Goal: Check status: Check status

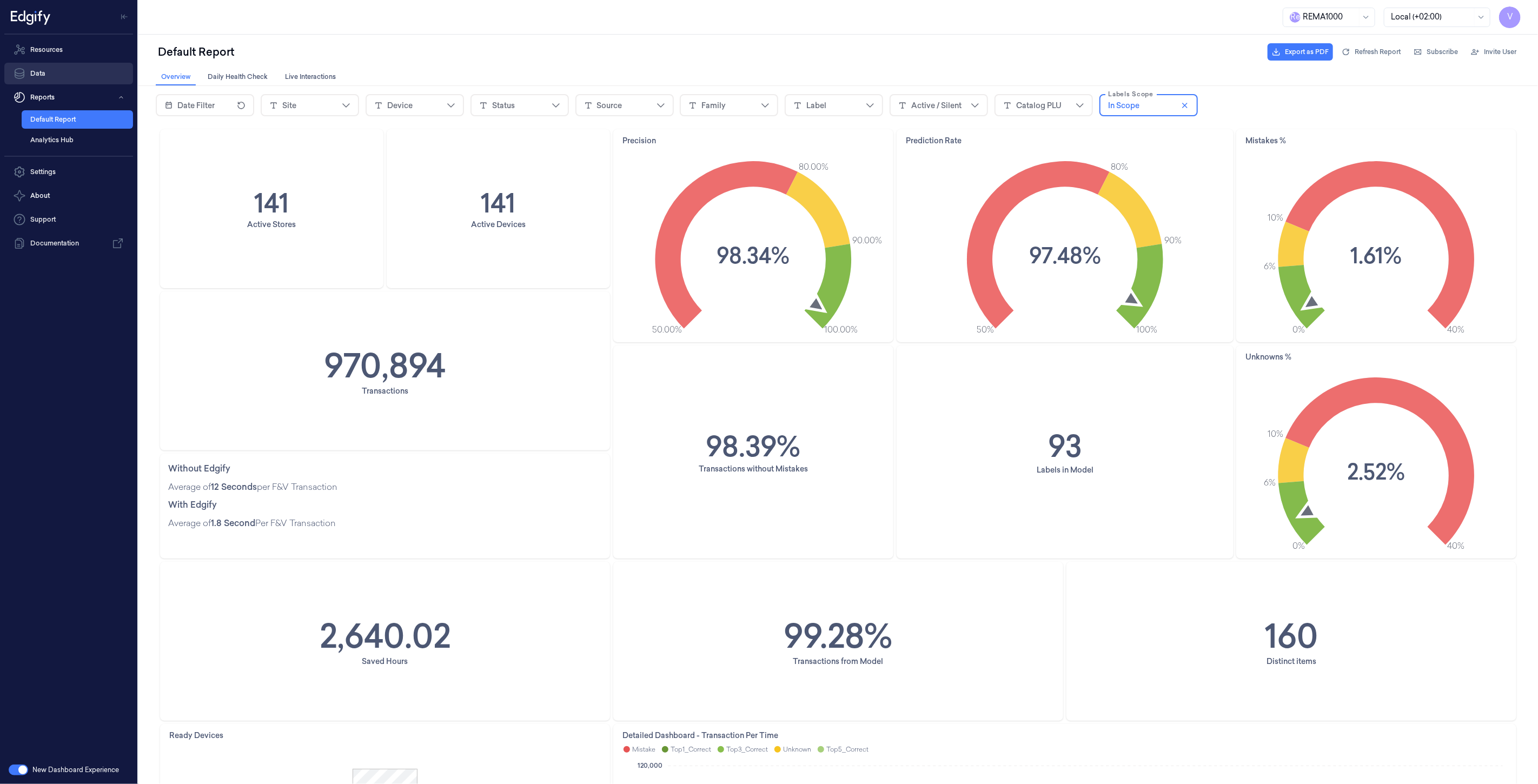
scroll to position [240, 0]
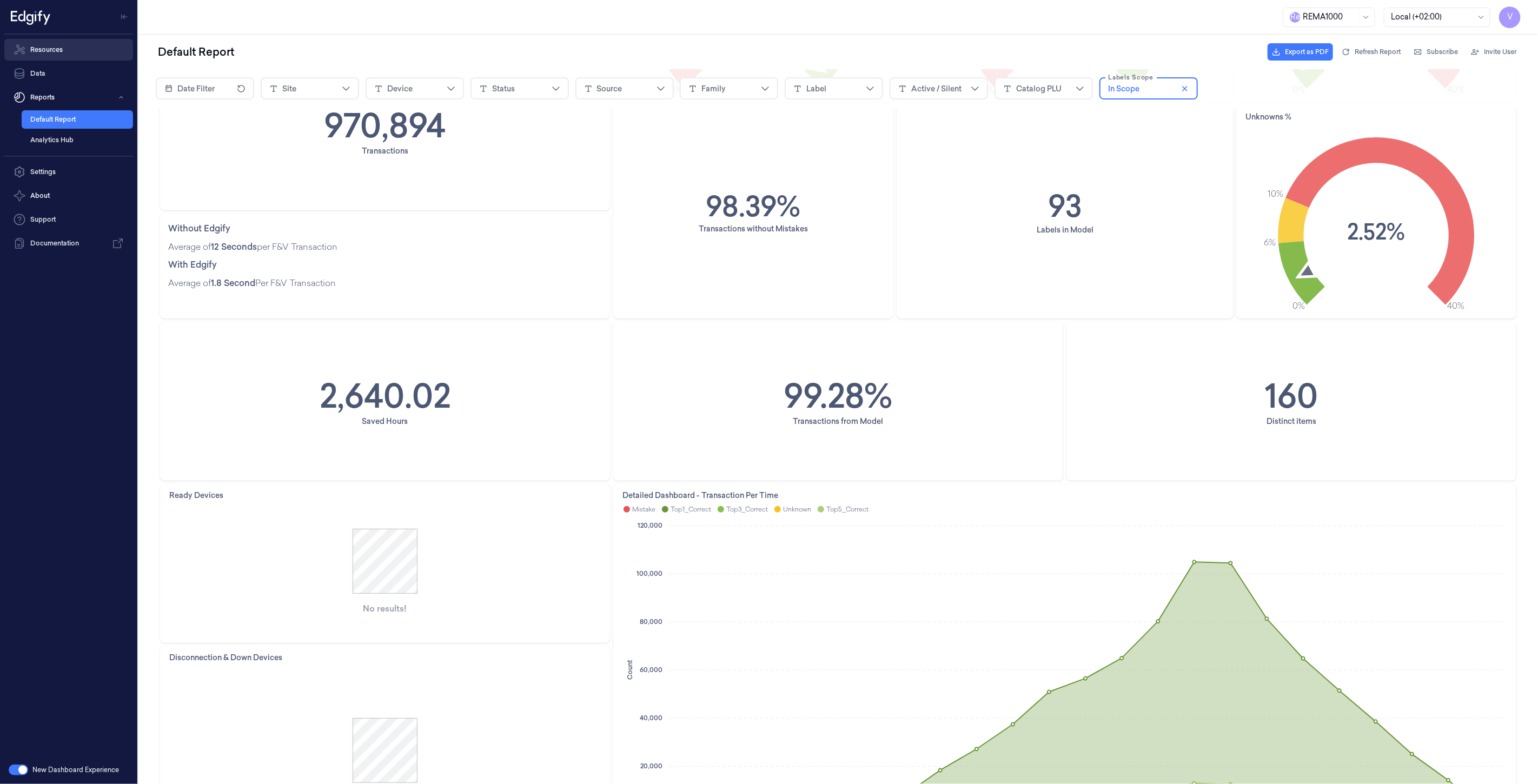
click at [58, 57] on link "Resources" at bounding box center [68, 49] width 129 height 21
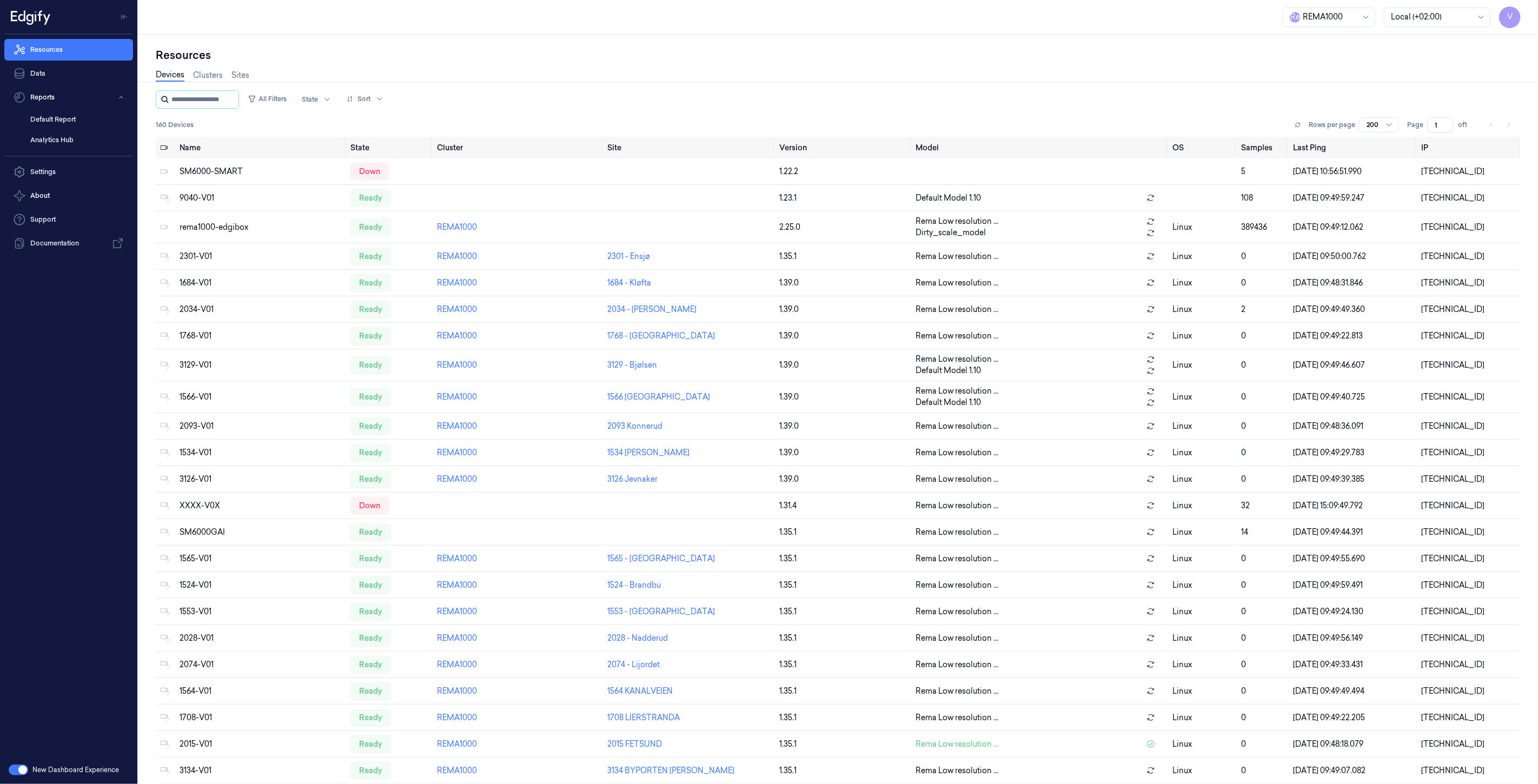
click at [198, 99] on input "string" at bounding box center [204, 100] width 65 height 17
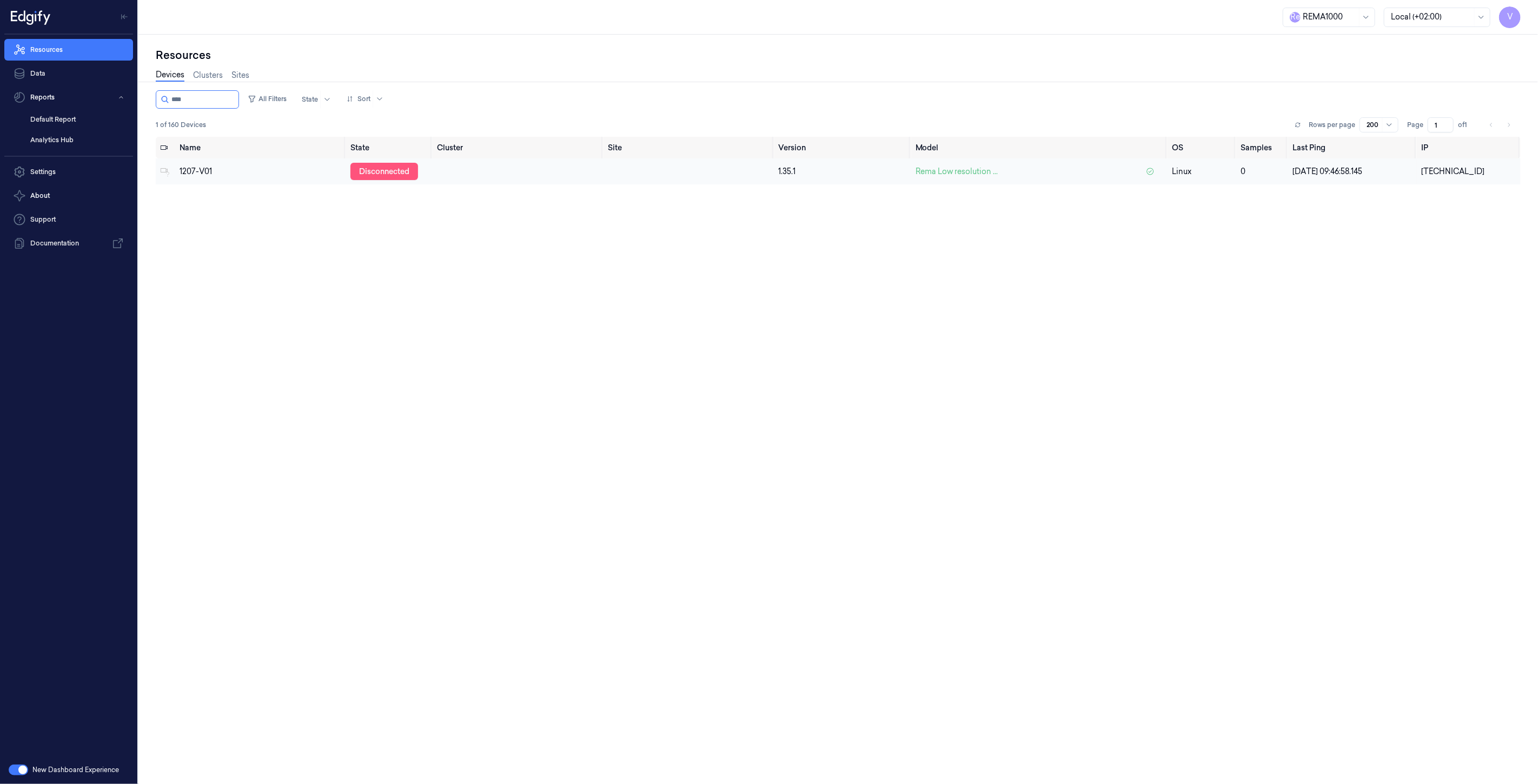
click at [393, 173] on div "disconnected" at bounding box center [384, 172] width 67 height 17
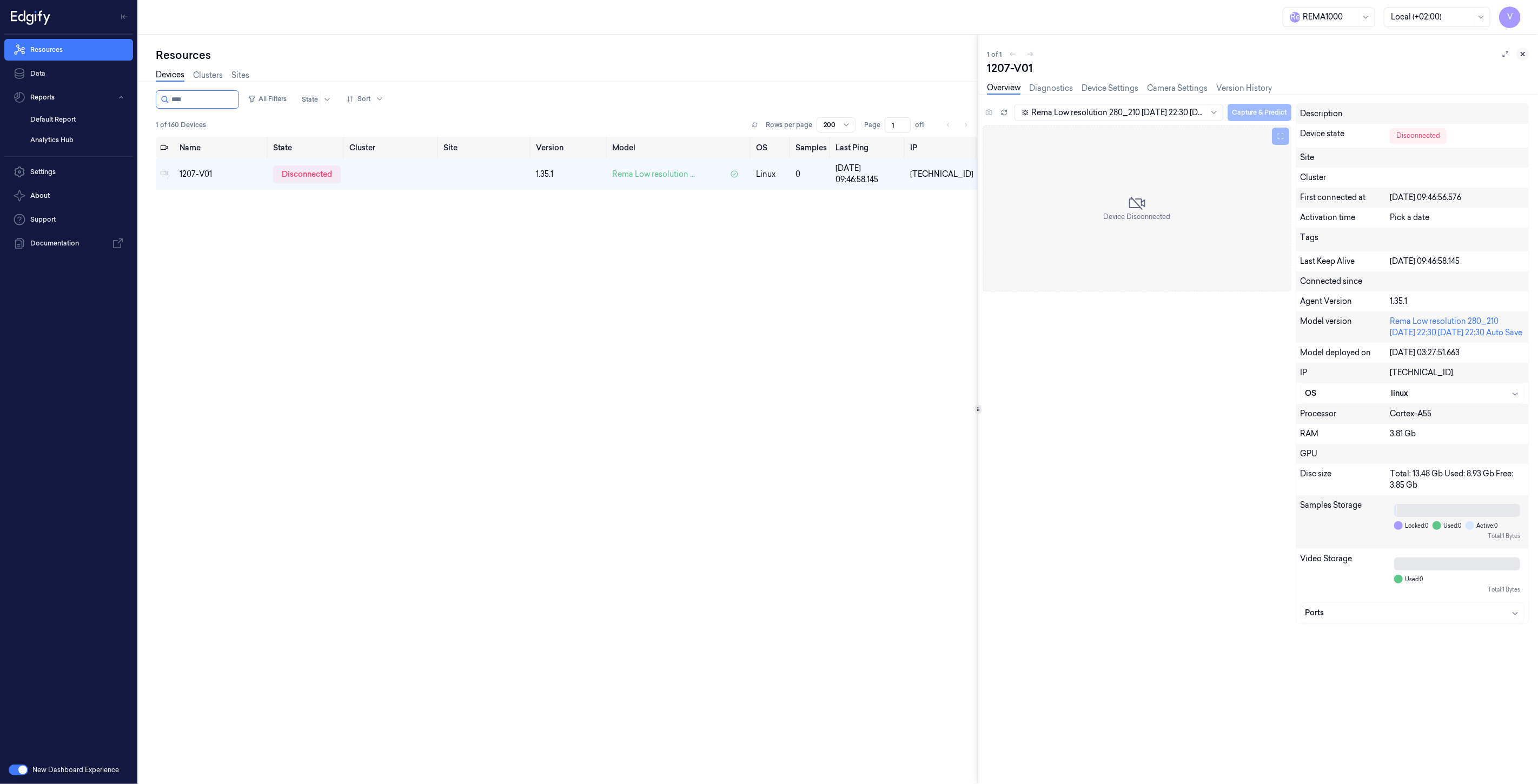
click at [1522, 52] on icon at bounding box center [1523, 55] width 8 height 8
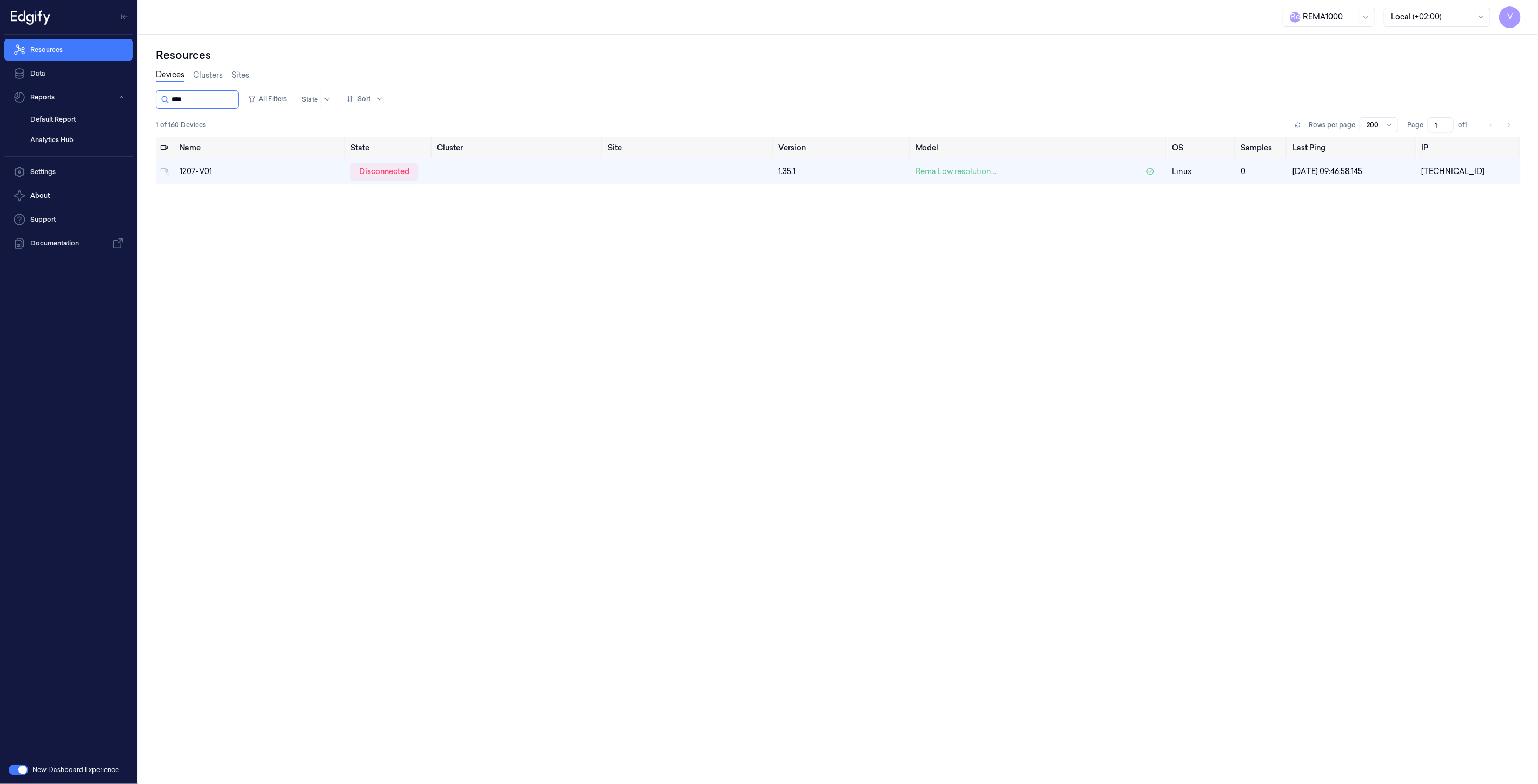
click at [222, 97] on input "string" at bounding box center [204, 100] width 65 height 17
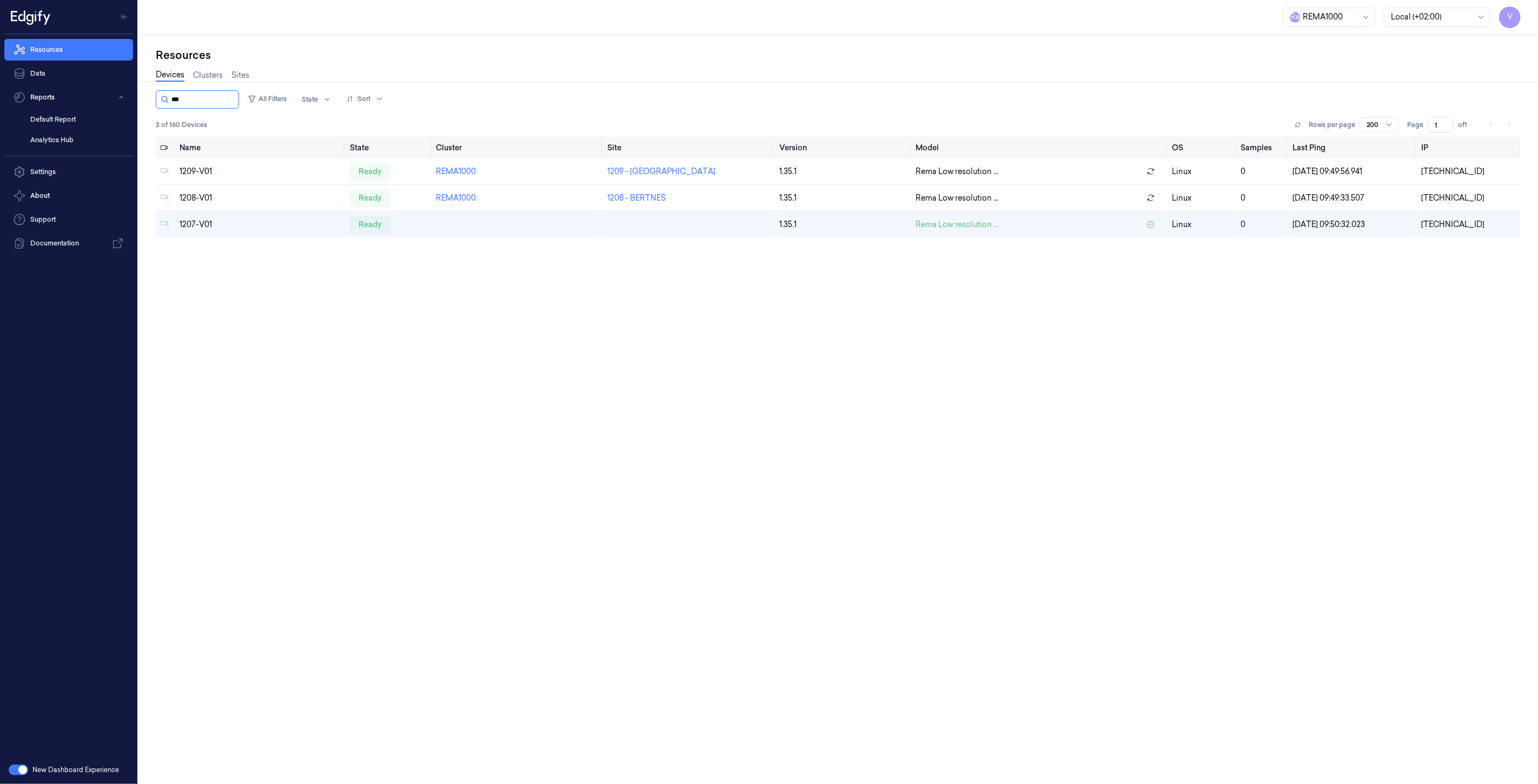
type input "****"
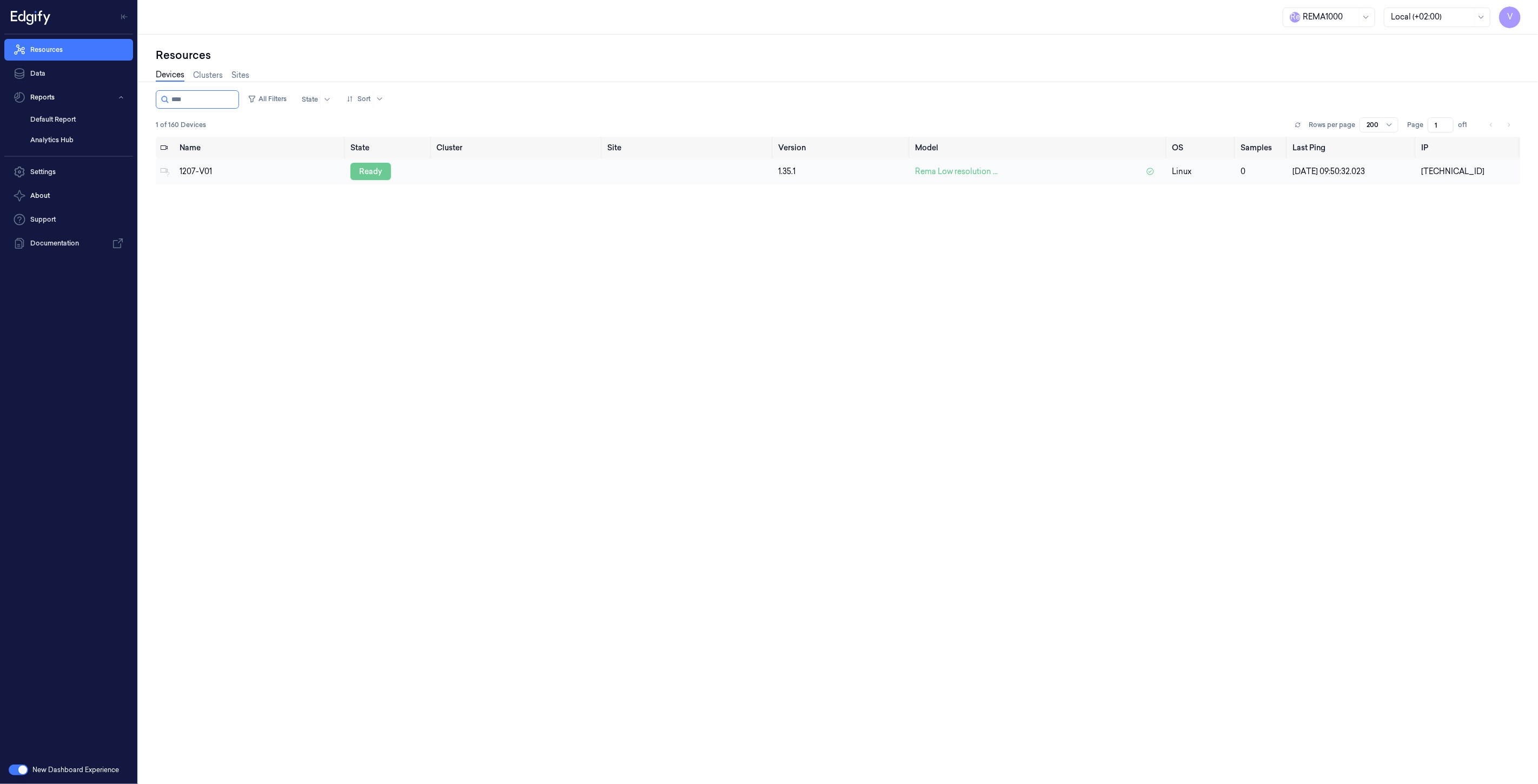
click at [364, 170] on div "ready" at bounding box center [370, 172] width 40 height 17
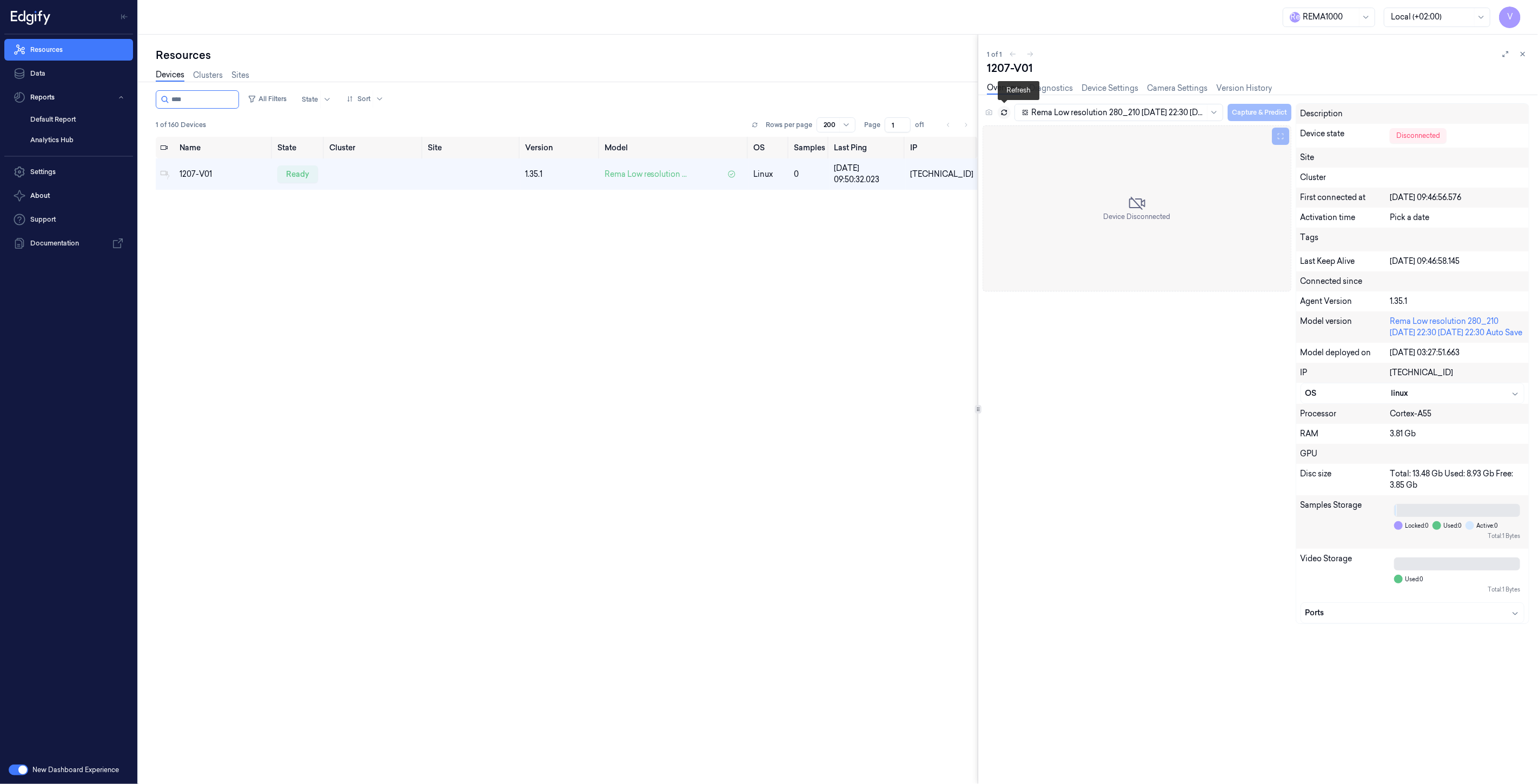
click at [1004, 111] on icon at bounding box center [1004, 112] width 8 height 8
click at [1526, 51] on icon at bounding box center [1523, 55] width 8 height 8
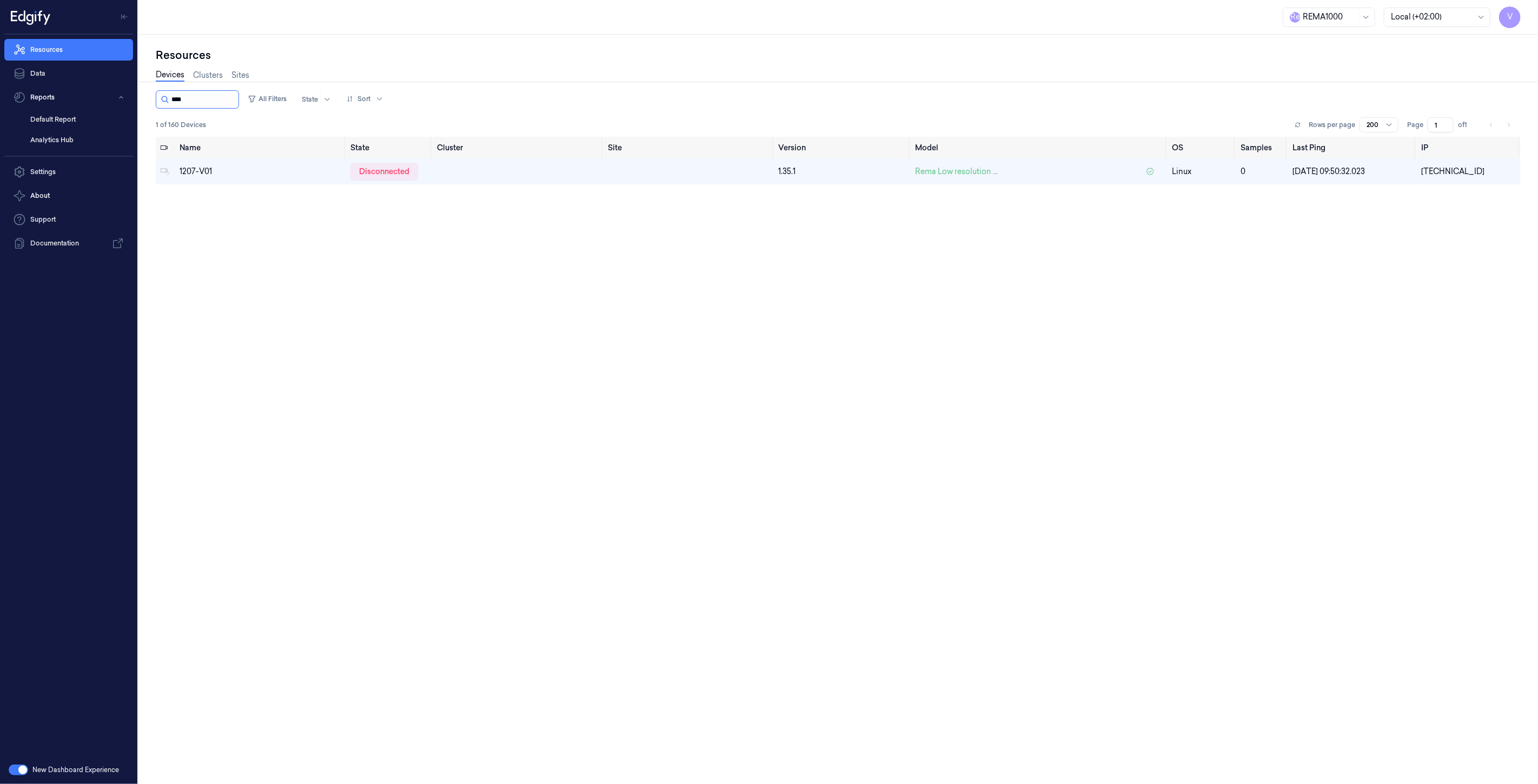
click at [222, 99] on input "string" at bounding box center [204, 100] width 65 height 17
click at [191, 91] on input "string" at bounding box center [204, 100] width 65 height 17
type input "****"
click at [365, 166] on div "disconnected" at bounding box center [384, 172] width 67 height 17
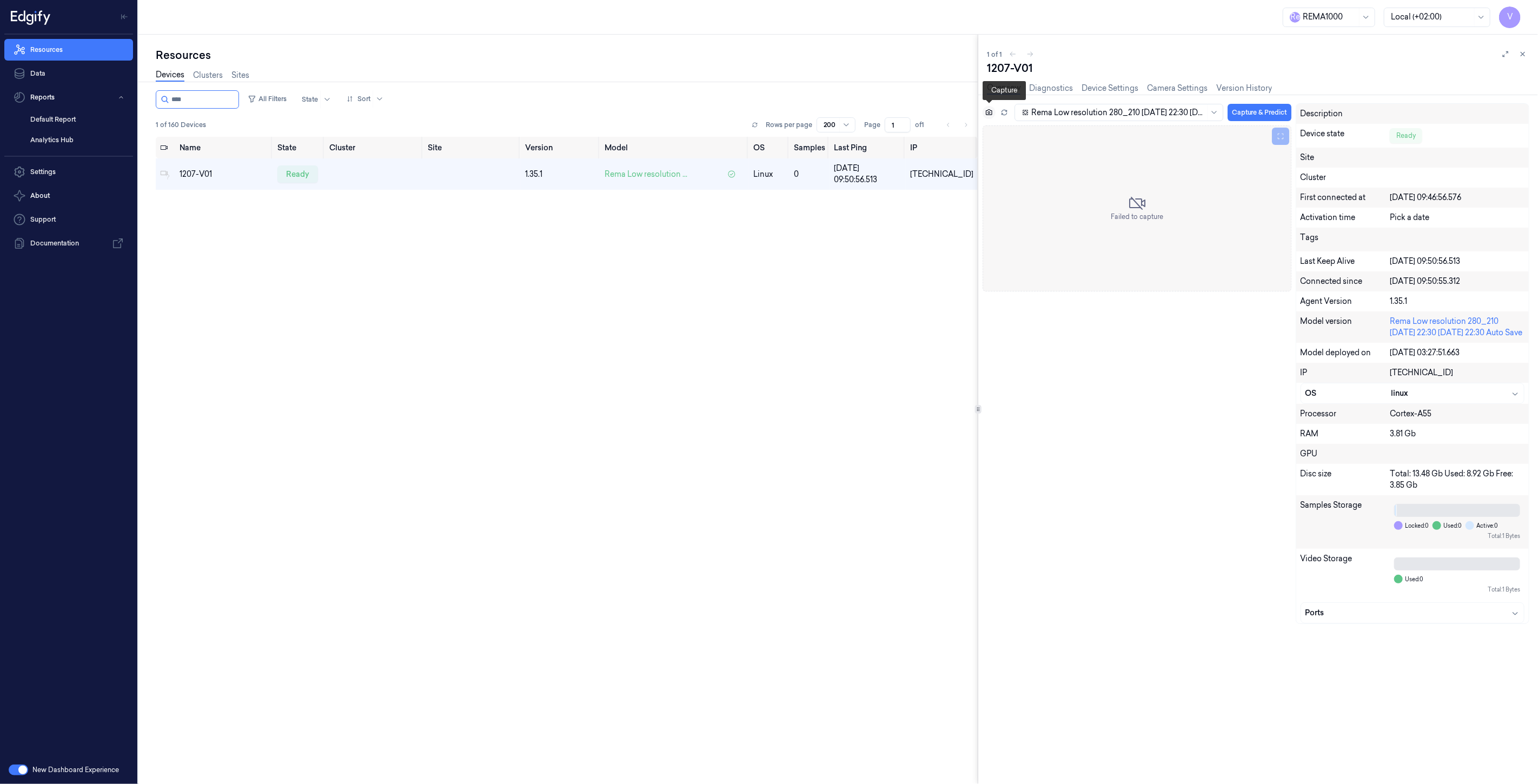
click at [993, 112] on icon at bounding box center [989, 112] width 8 height 8
click at [992, 110] on icon at bounding box center [989, 112] width 6 height 6
click at [1523, 52] on icon at bounding box center [1523, 55] width 8 height 8
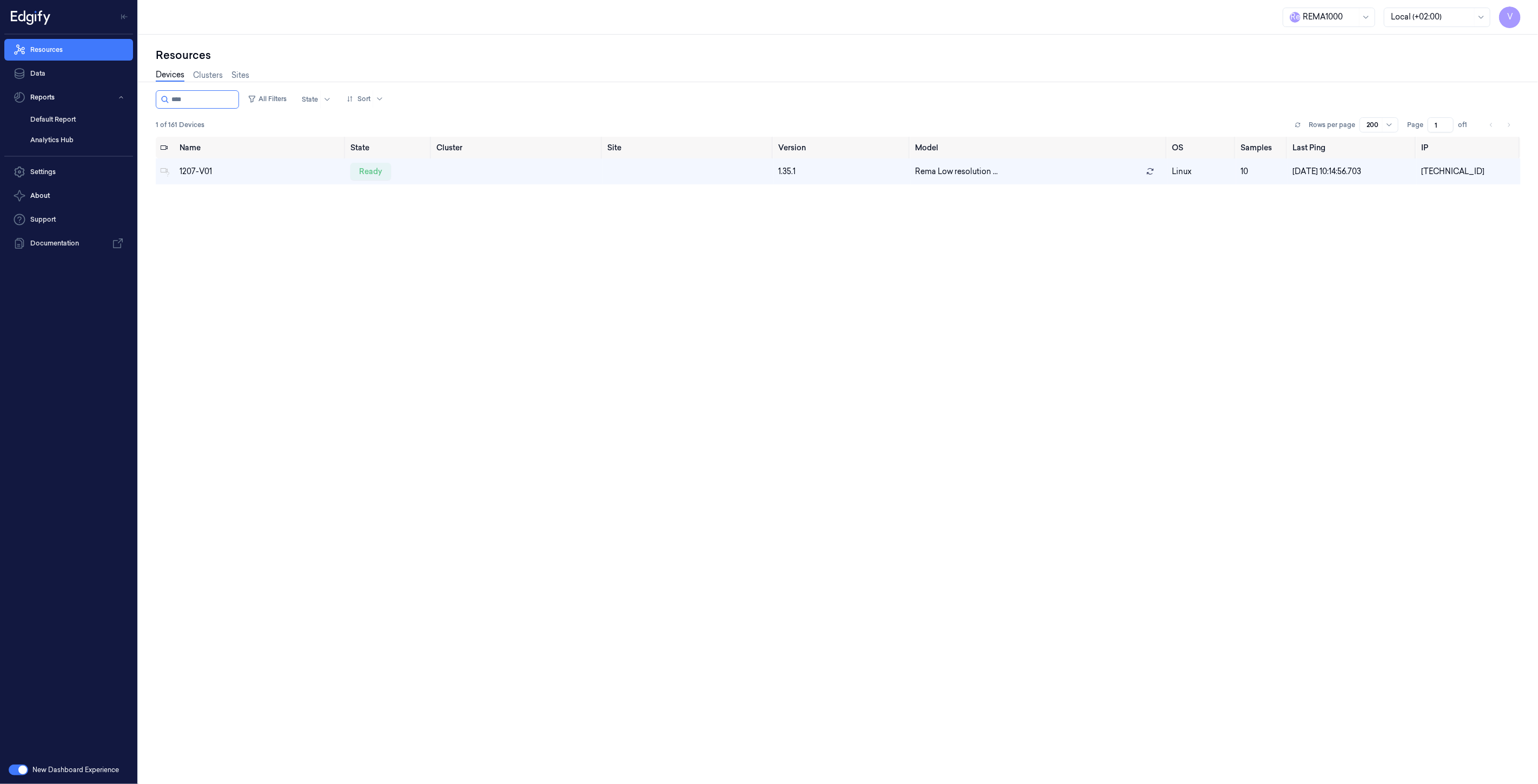
drag, startPoint x: 194, startPoint y: 94, endPoint x: 8, endPoint y: 116, distance: 187.3
click at [8, 116] on div "V Resources Data Reports Default Report Analytics Hub Settings About Support Do…" at bounding box center [769, 392] width 1538 height 784
click at [365, 166] on div "ready" at bounding box center [367, 172] width 40 height 17
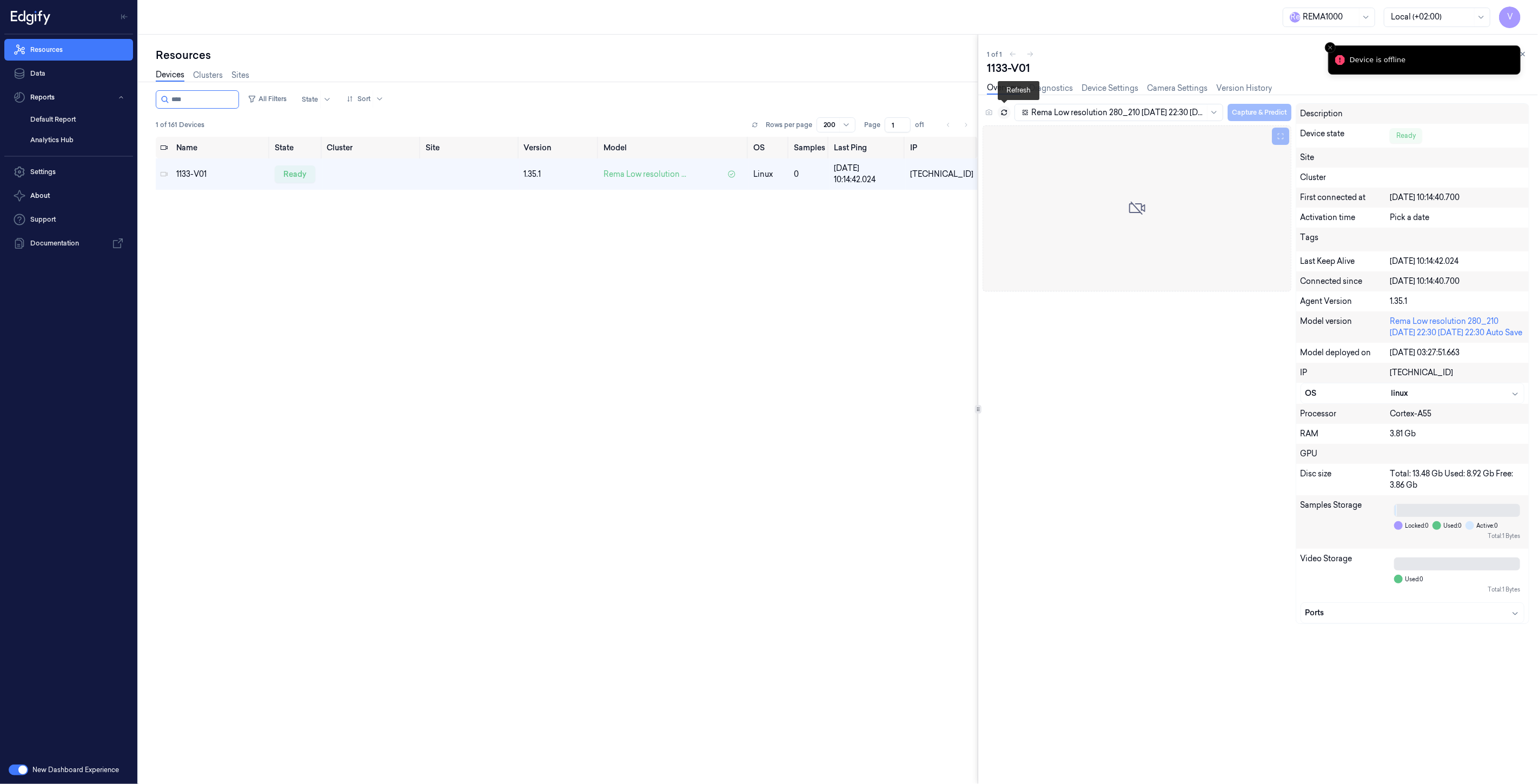
click at [1001, 108] on icon at bounding box center [1004, 112] width 8 height 8
click at [1527, 51] on icon at bounding box center [1523, 55] width 8 height 8
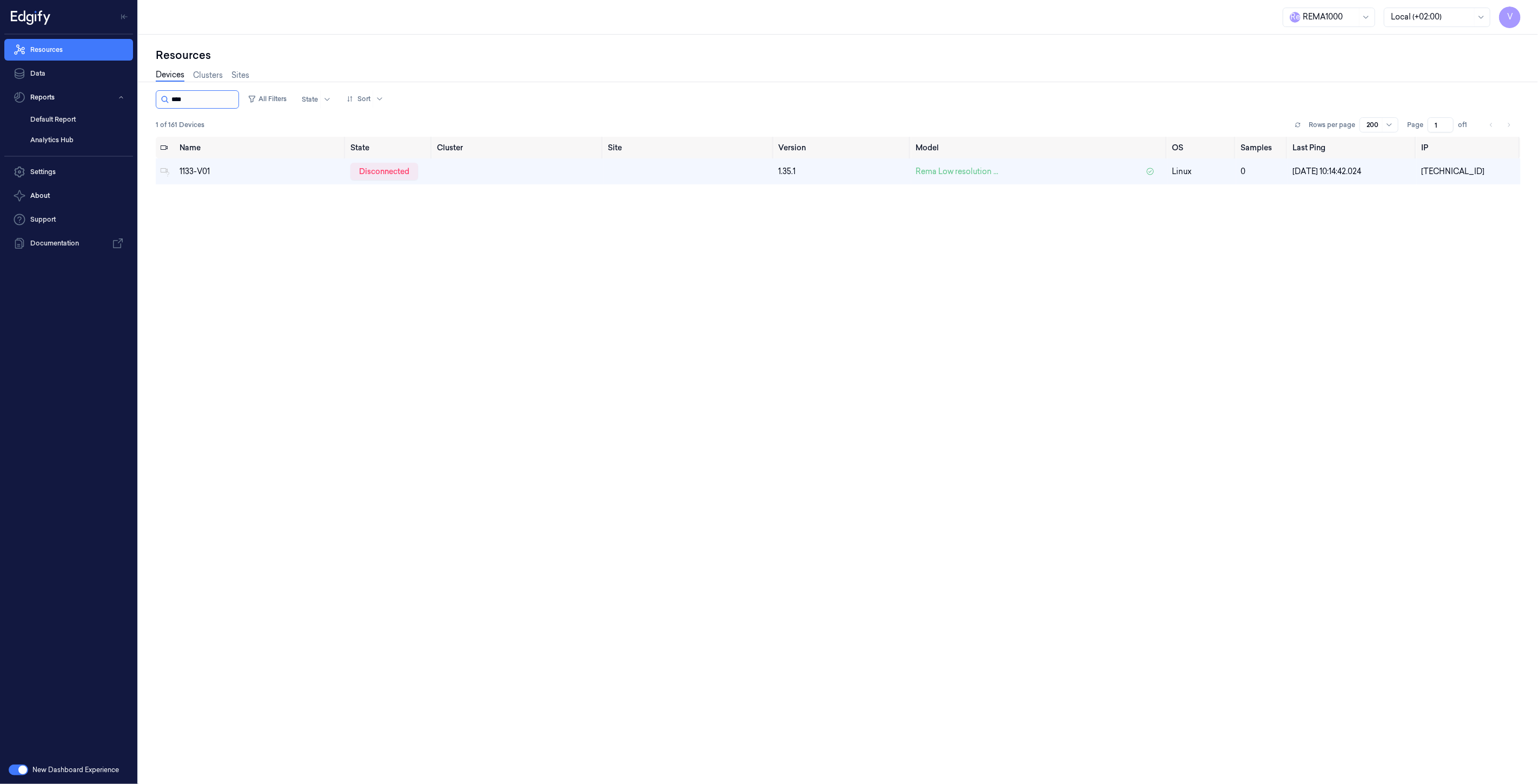
click at [208, 98] on input "string" at bounding box center [204, 100] width 65 height 17
click at [196, 94] on input "string" at bounding box center [204, 100] width 65 height 17
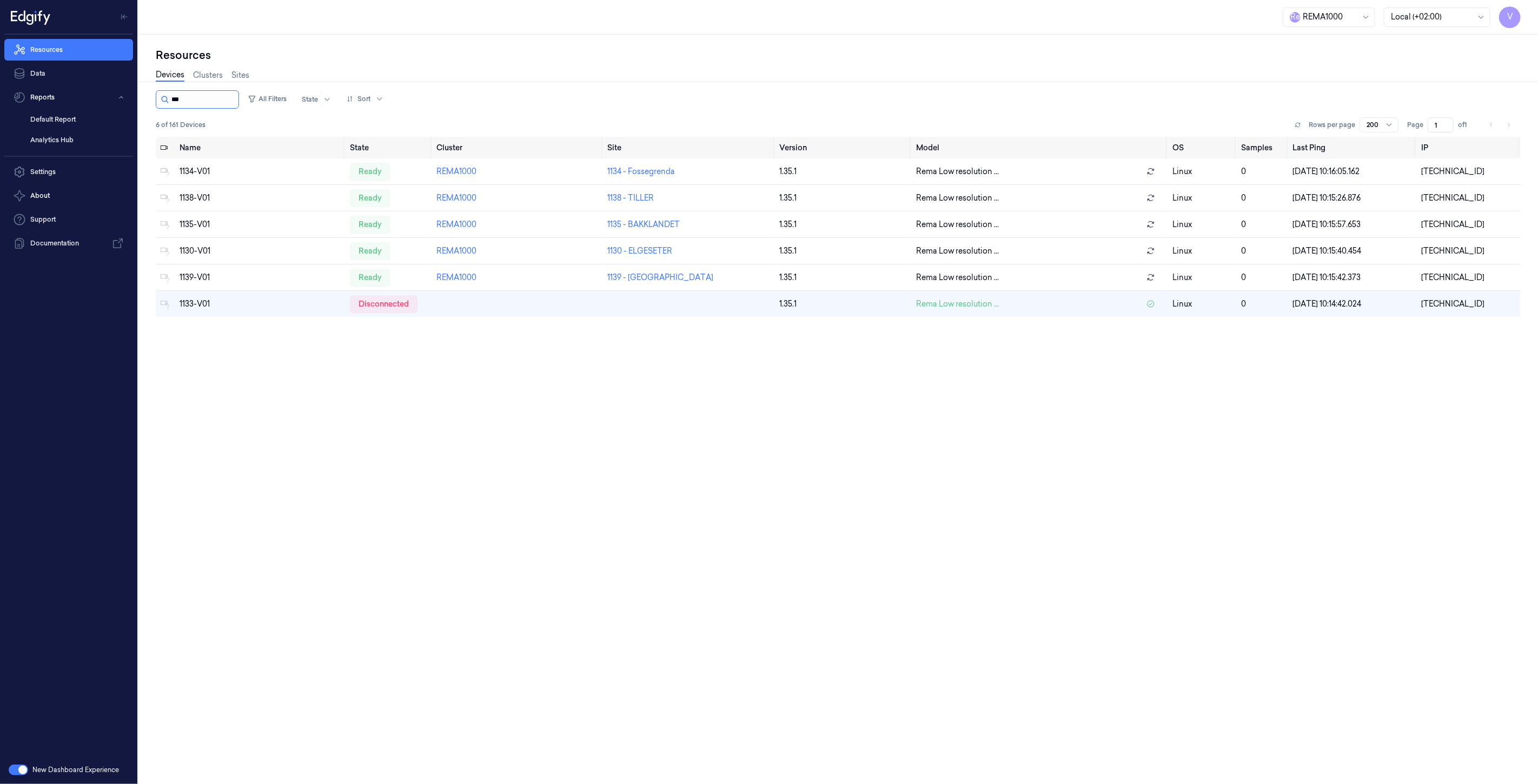
type input "****"
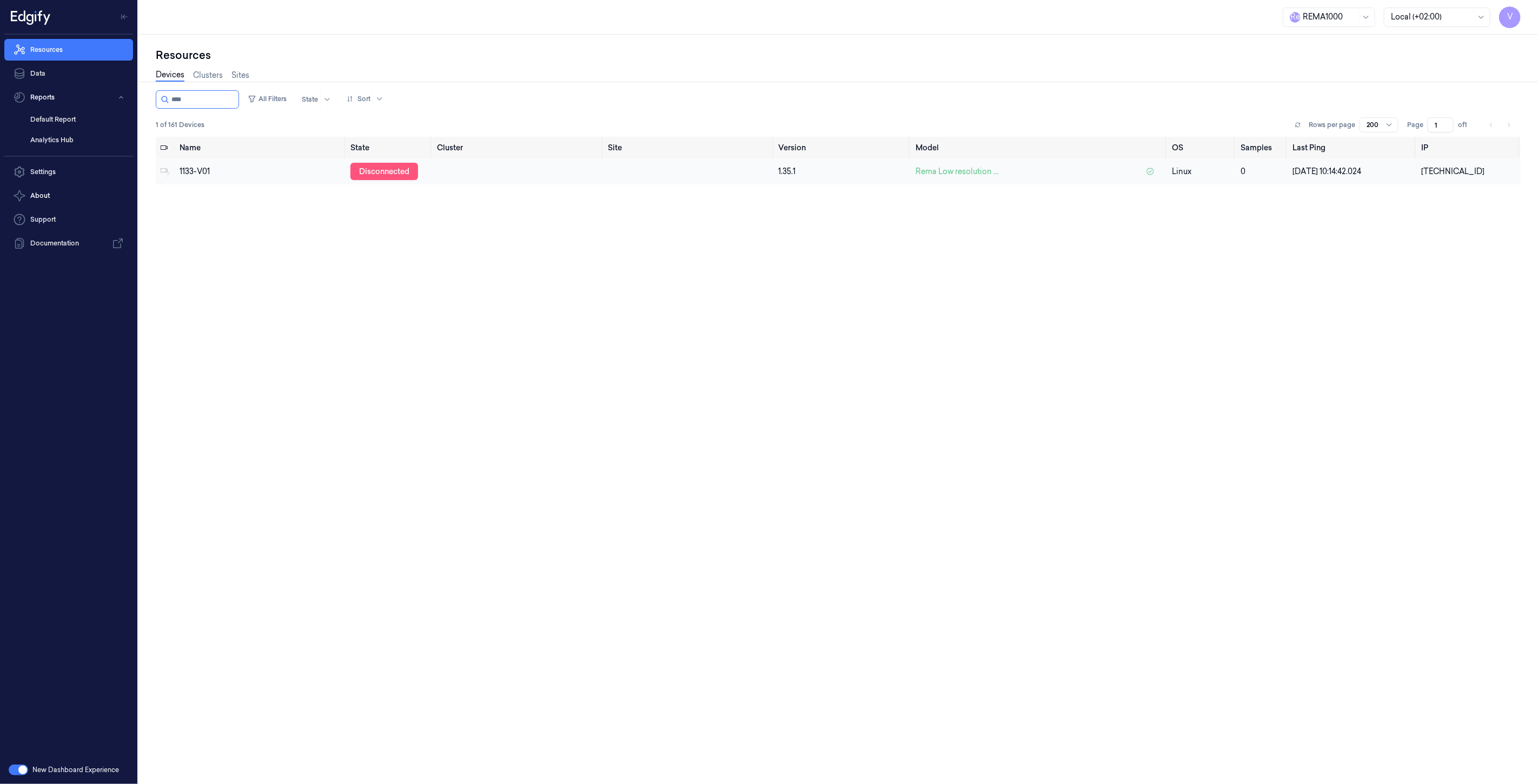
click at [381, 170] on div "disconnected" at bounding box center [384, 172] width 67 height 17
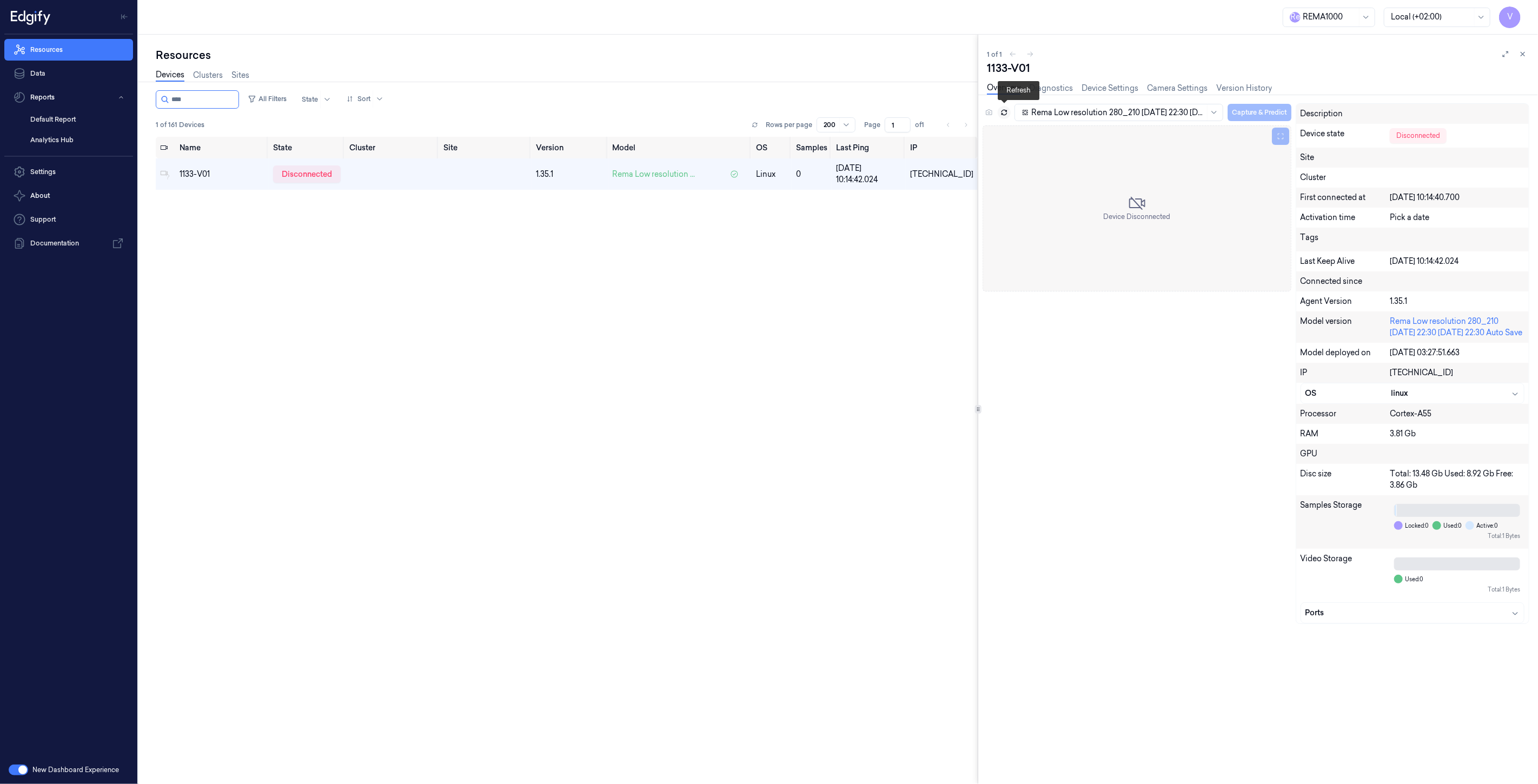
click at [1008, 112] on button at bounding box center [1004, 112] width 13 height 13
click at [1525, 52] on icon at bounding box center [1523, 54] width 4 height 4
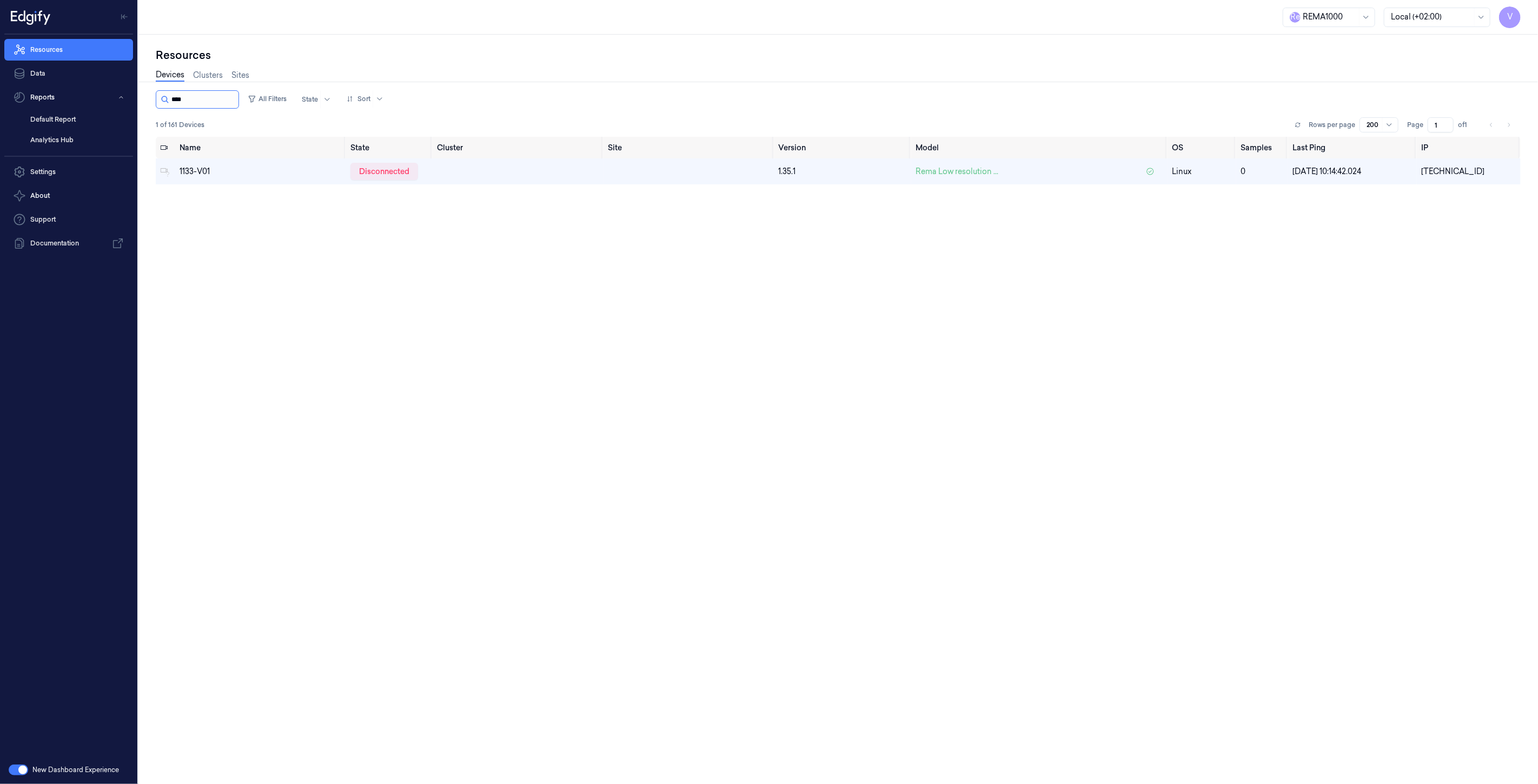
click at [225, 100] on input "string" at bounding box center [204, 100] width 65 height 17
click at [393, 175] on div "disconnected" at bounding box center [384, 172] width 67 height 17
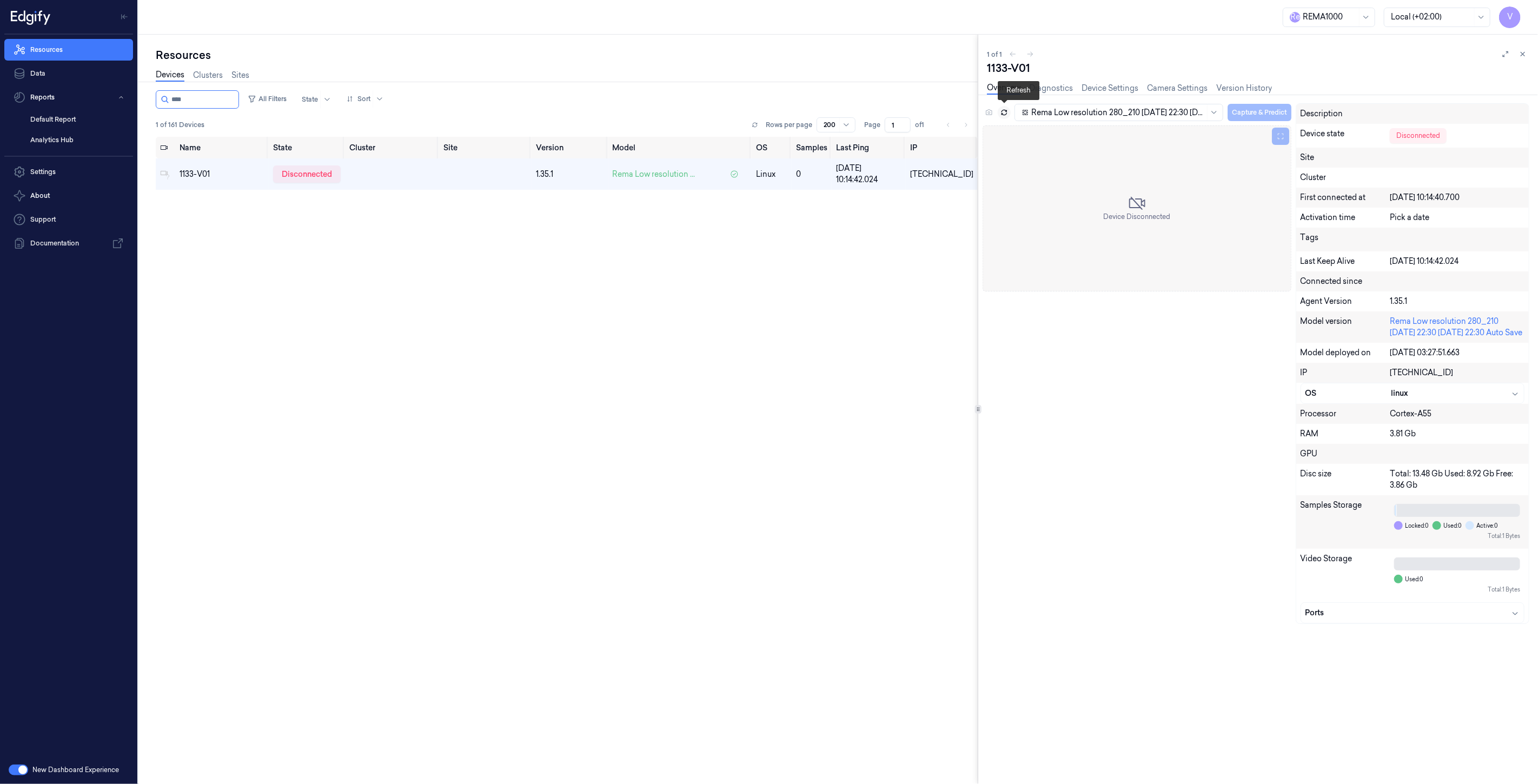
click at [1005, 111] on icon at bounding box center [1004, 112] width 8 height 8
click at [1525, 51] on icon at bounding box center [1523, 55] width 8 height 8
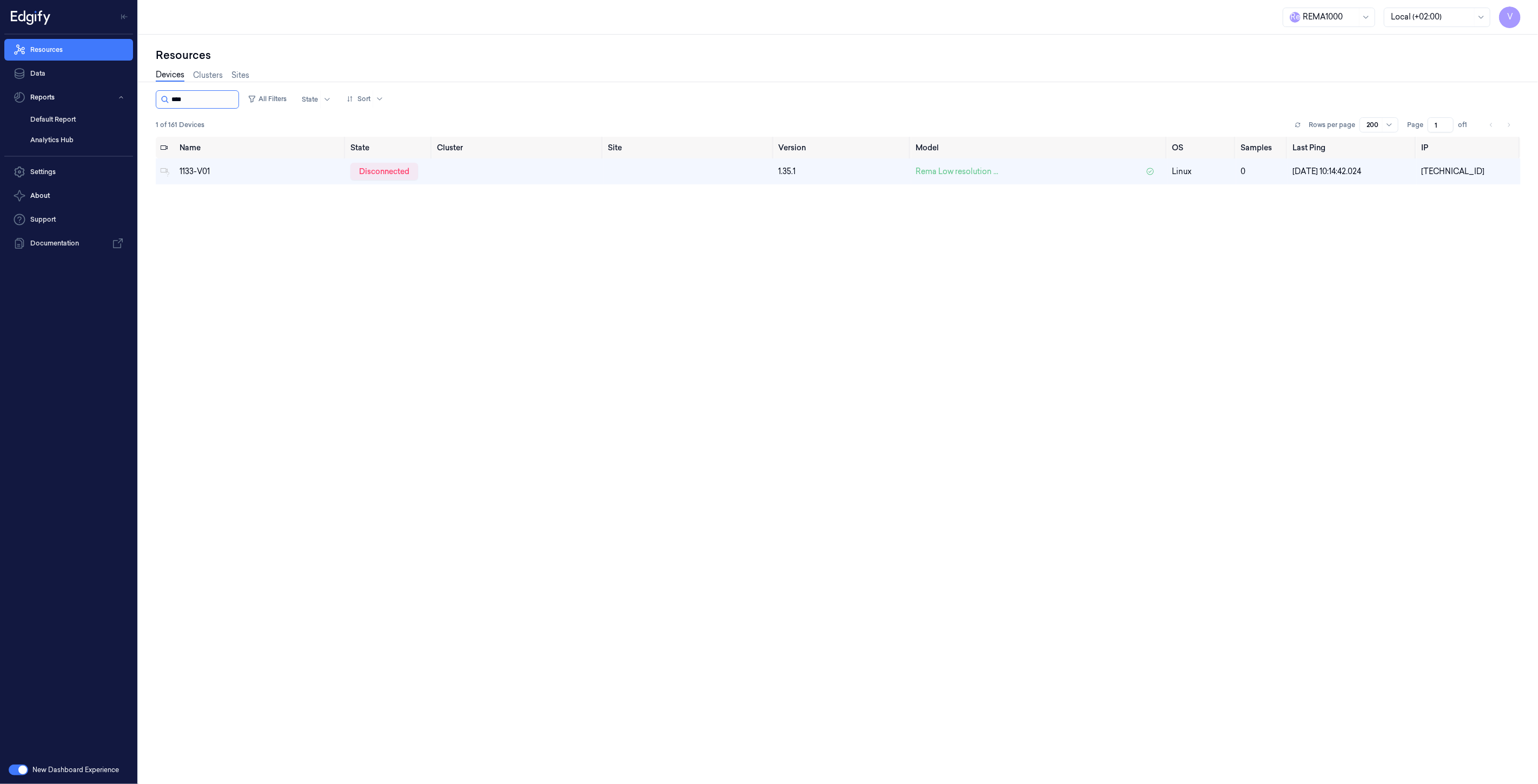
click at [234, 100] on input "string" at bounding box center [204, 100] width 65 height 17
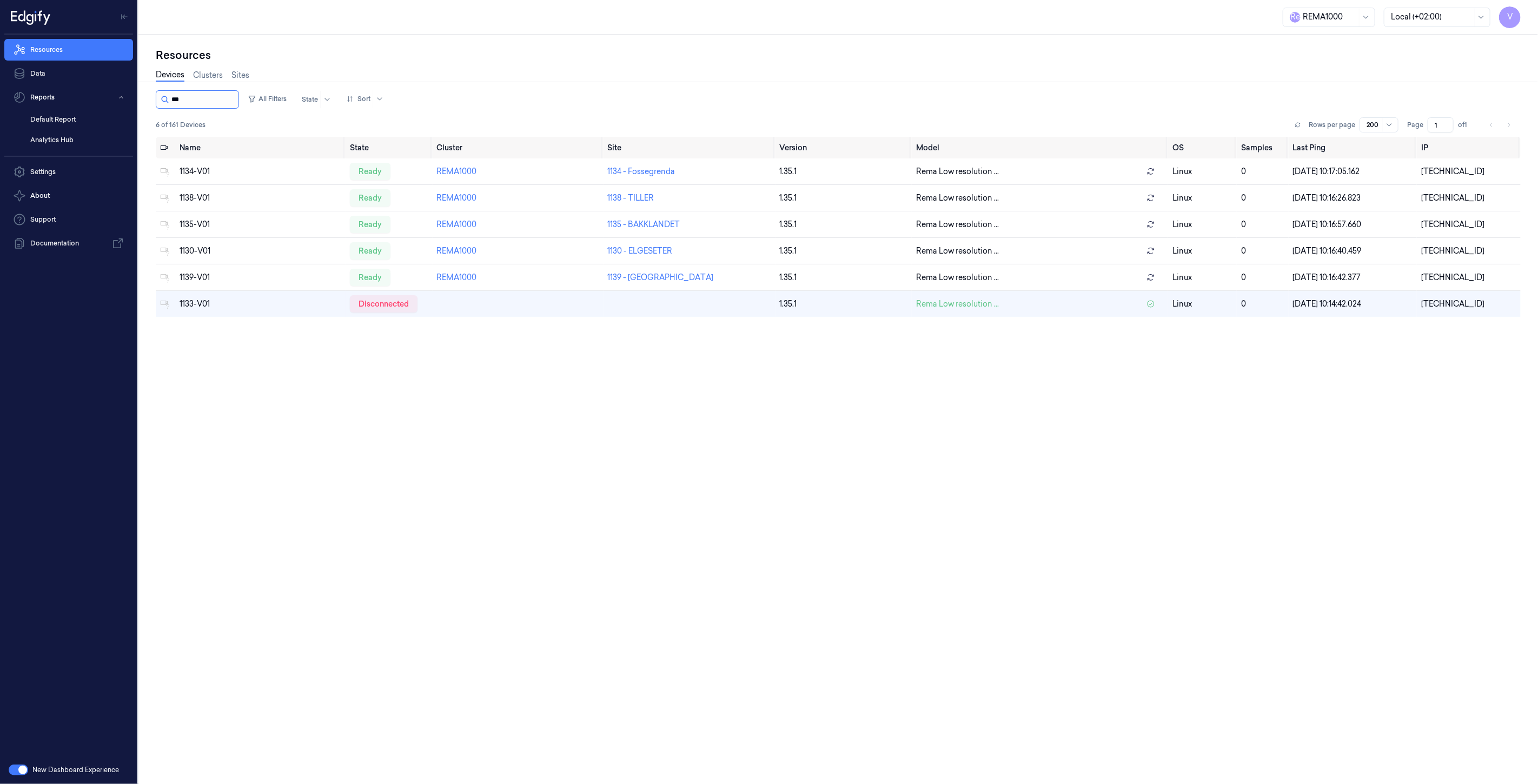
type input "****"
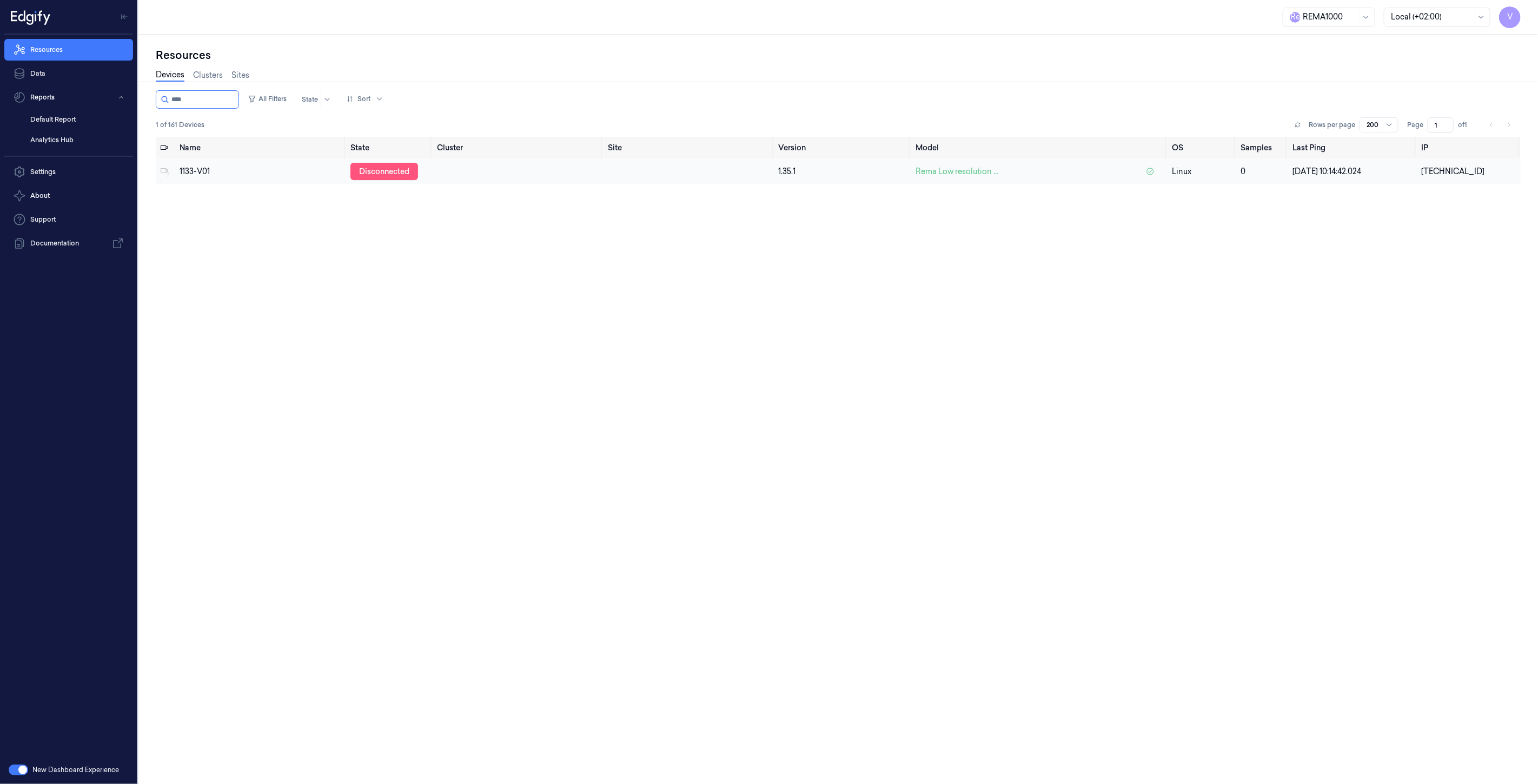
click at [404, 170] on div "disconnected" at bounding box center [384, 172] width 67 height 17
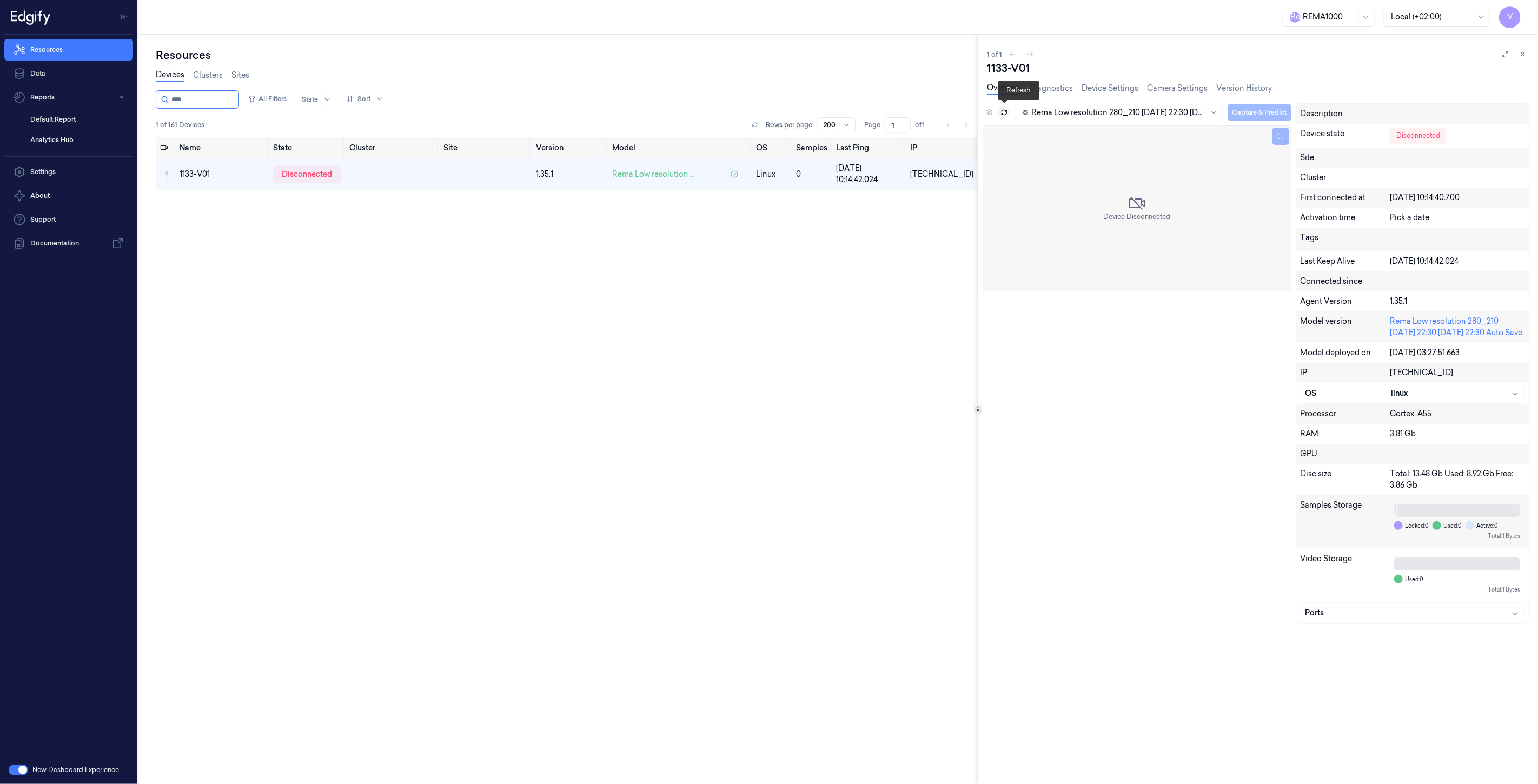
click at [1010, 110] on button at bounding box center [1004, 112] width 13 height 13
click at [1521, 52] on icon at bounding box center [1523, 55] width 8 height 8
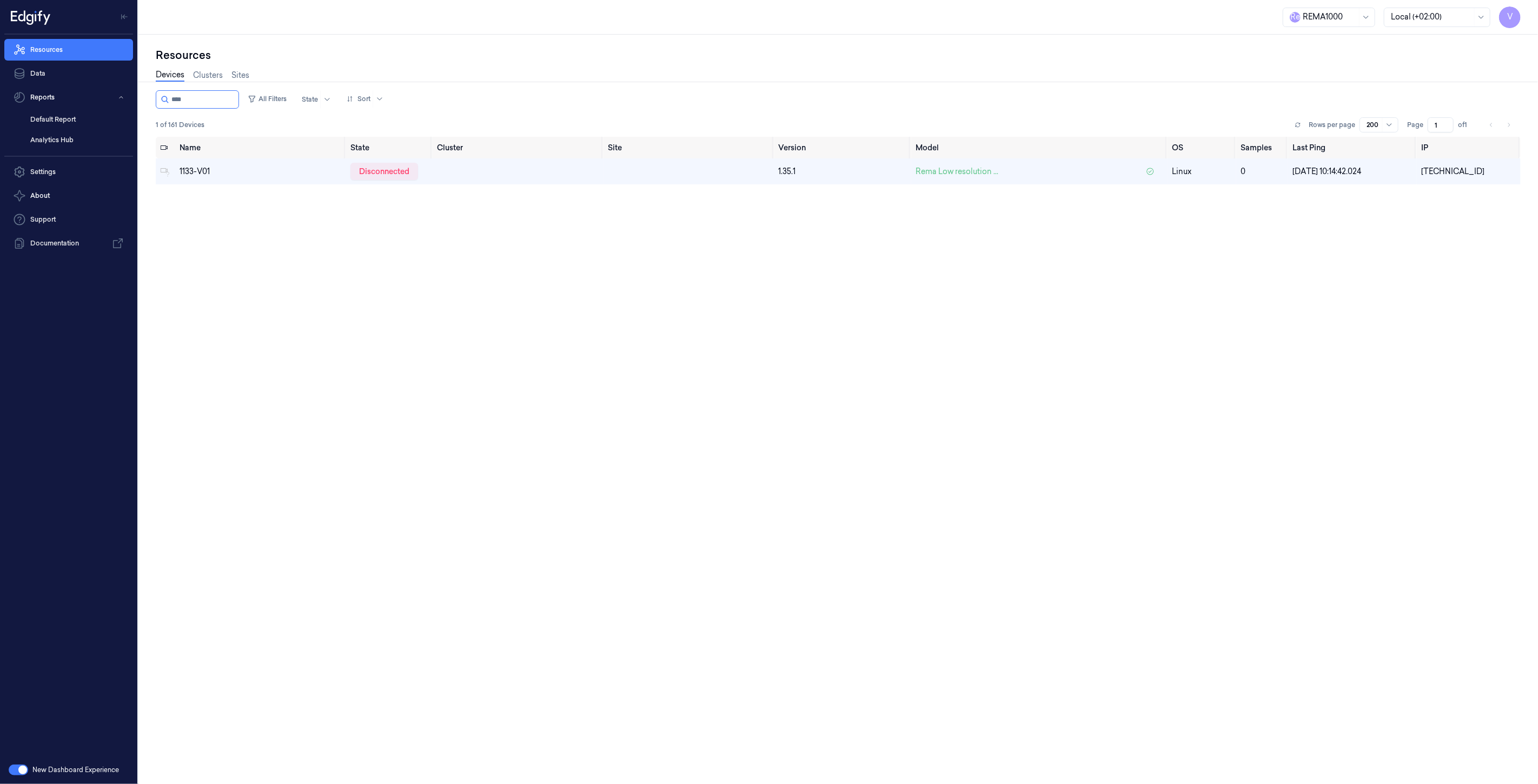
click at [517, 230] on div "Name State Cluster Site Version Model OS Samples Last Ping IP 1133-V01 disconne…" at bounding box center [838, 456] width 1365 height 639
click at [210, 89] on div "Devices Clusters Sites" at bounding box center [203, 76] width 93 height 28
click at [208, 93] on input "string" at bounding box center [204, 100] width 65 height 17
click at [387, 178] on div "disconnected" at bounding box center [384, 172] width 67 height 17
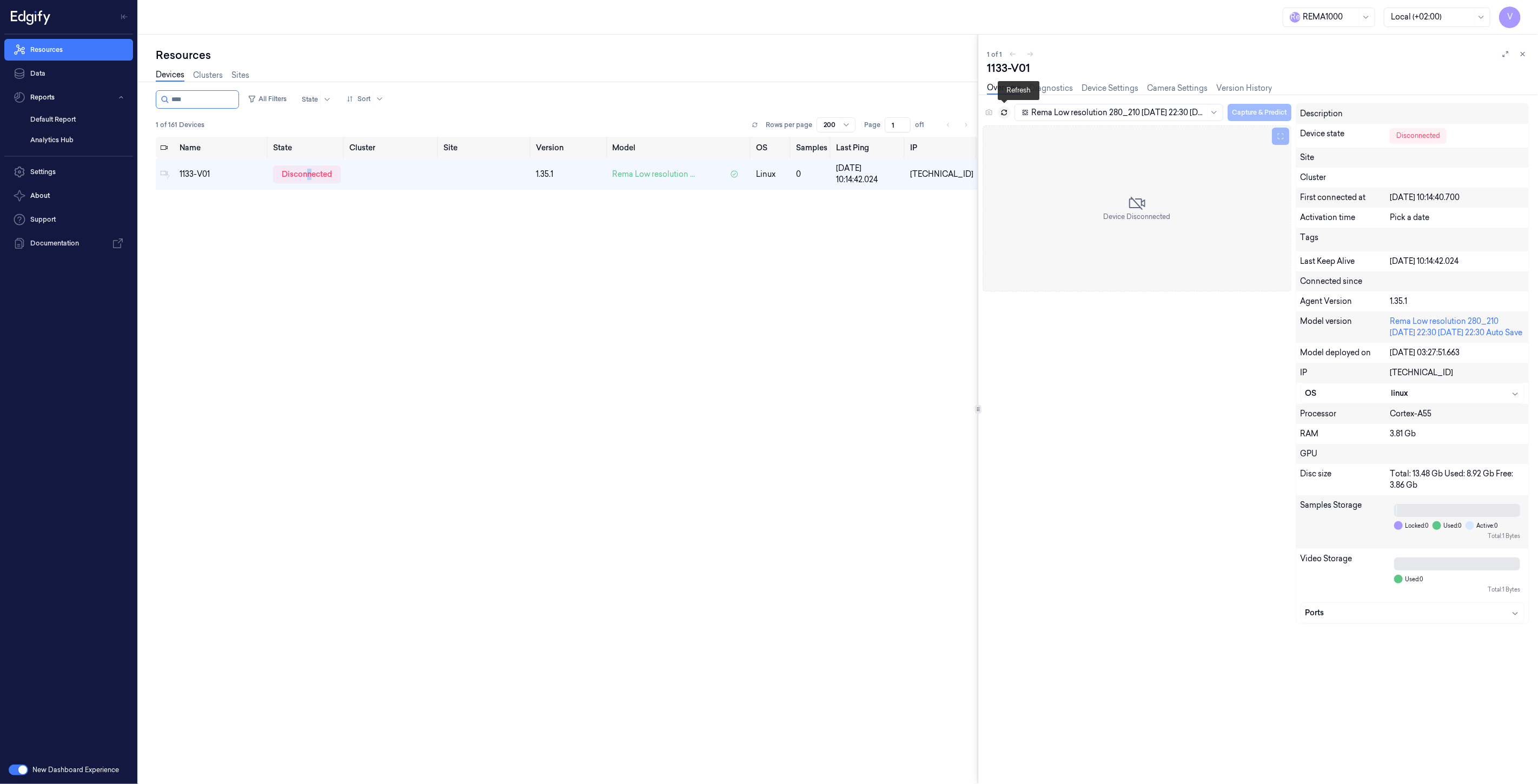
click at [1008, 110] on icon at bounding box center [1004, 112] width 8 height 8
click at [1004, 112] on icon at bounding box center [1004, 112] width 8 height 8
click at [1524, 55] on icon at bounding box center [1523, 55] width 8 height 8
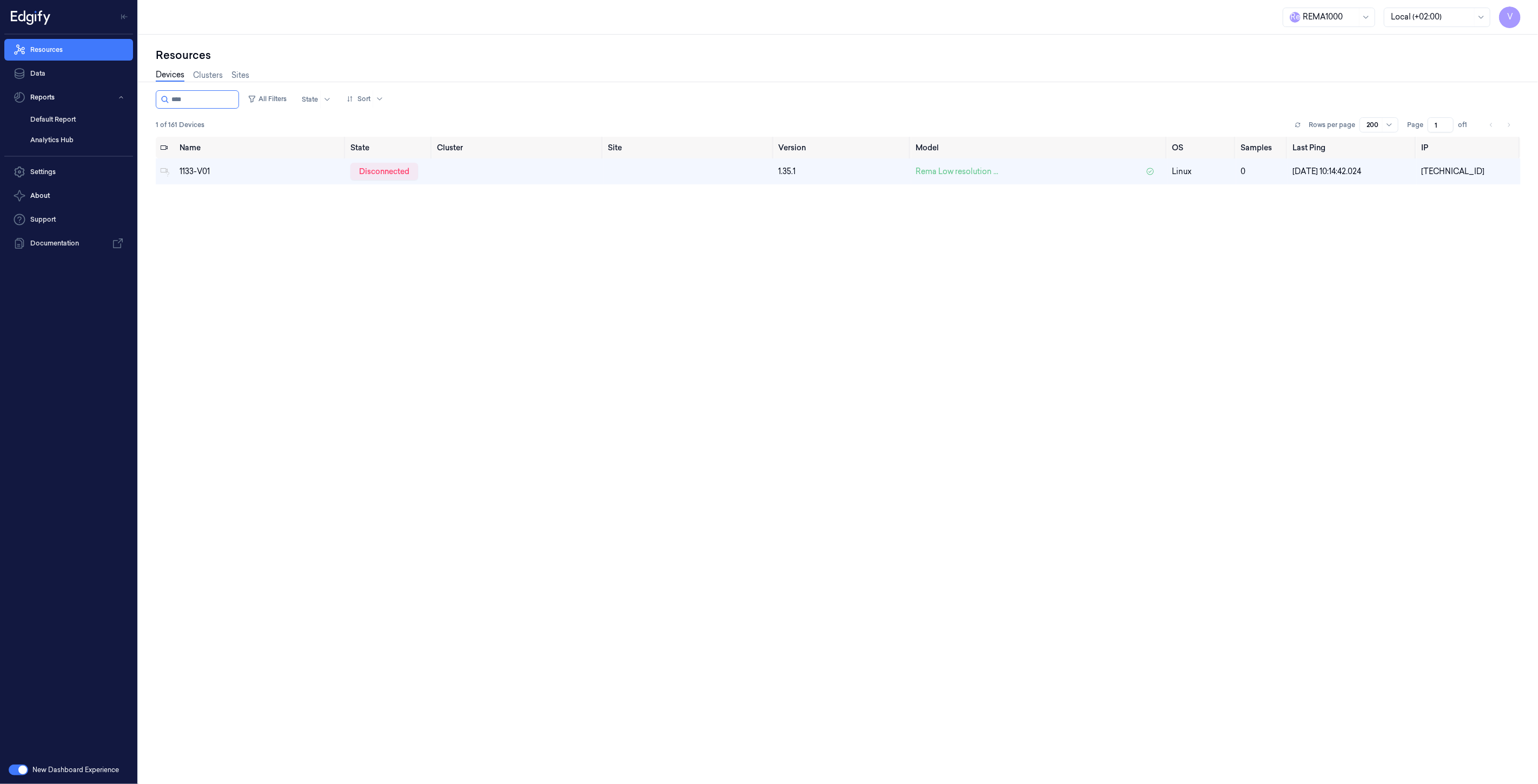
click at [315, 245] on div "Name State Cluster Site Version Model OS Samples Last Ping IP 1133-V01 disconne…" at bounding box center [838, 456] width 1365 height 639
click at [230, 97] on input "string" at bounding box center [204, 100] width 65 height 17
click at [377, 170] on div "disconnected" at bounding box center [384, 172] width 67 height 17
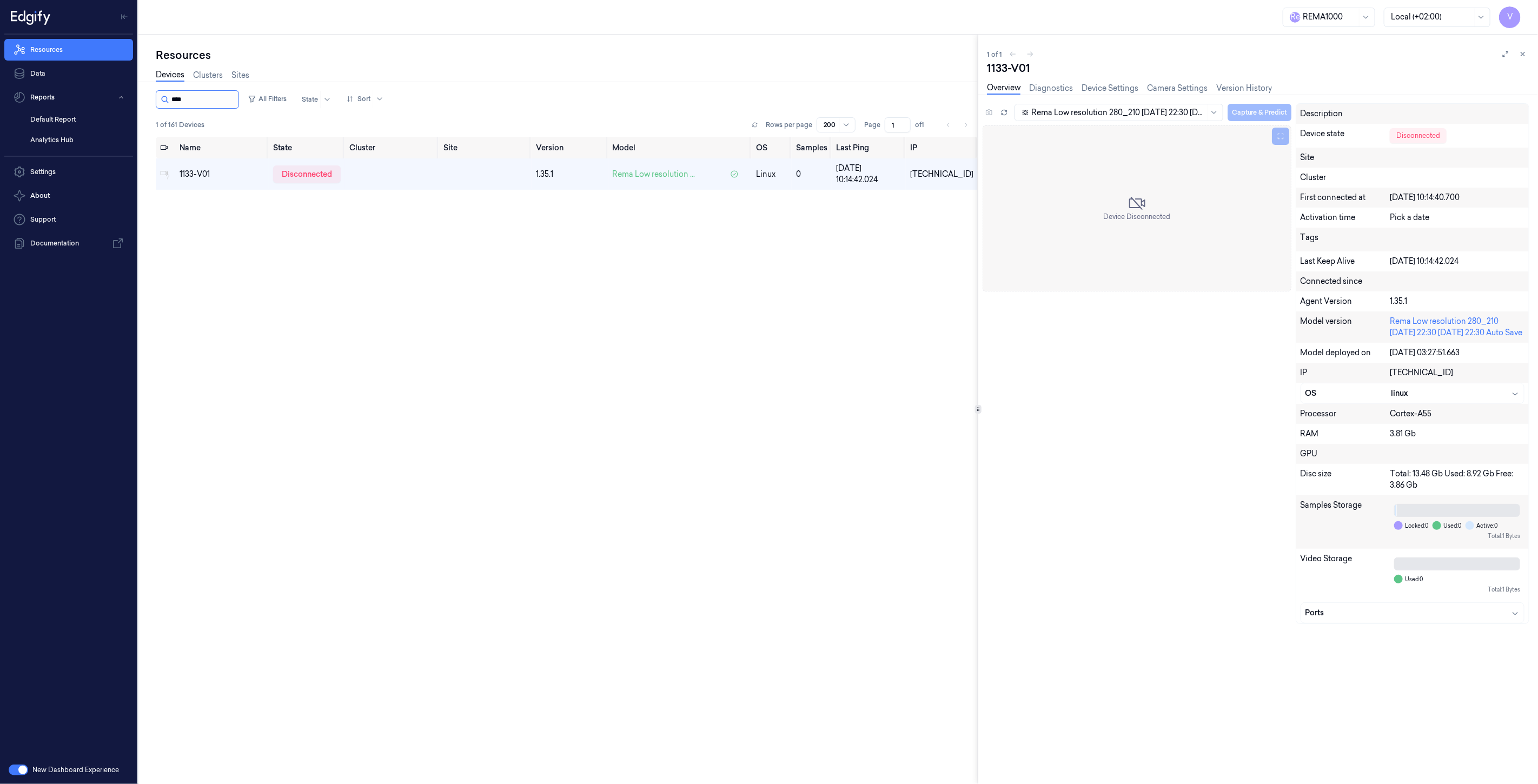
click at [192, 95] on input "string" at bounding box center [204, 100] width 65 height 17
click at [309, 169] on div "disconnected" at bounding box center [306, 174] width 67 height 17
click at [1526, 54] on icon at bounding box center [1523, 55] width 8 height 8
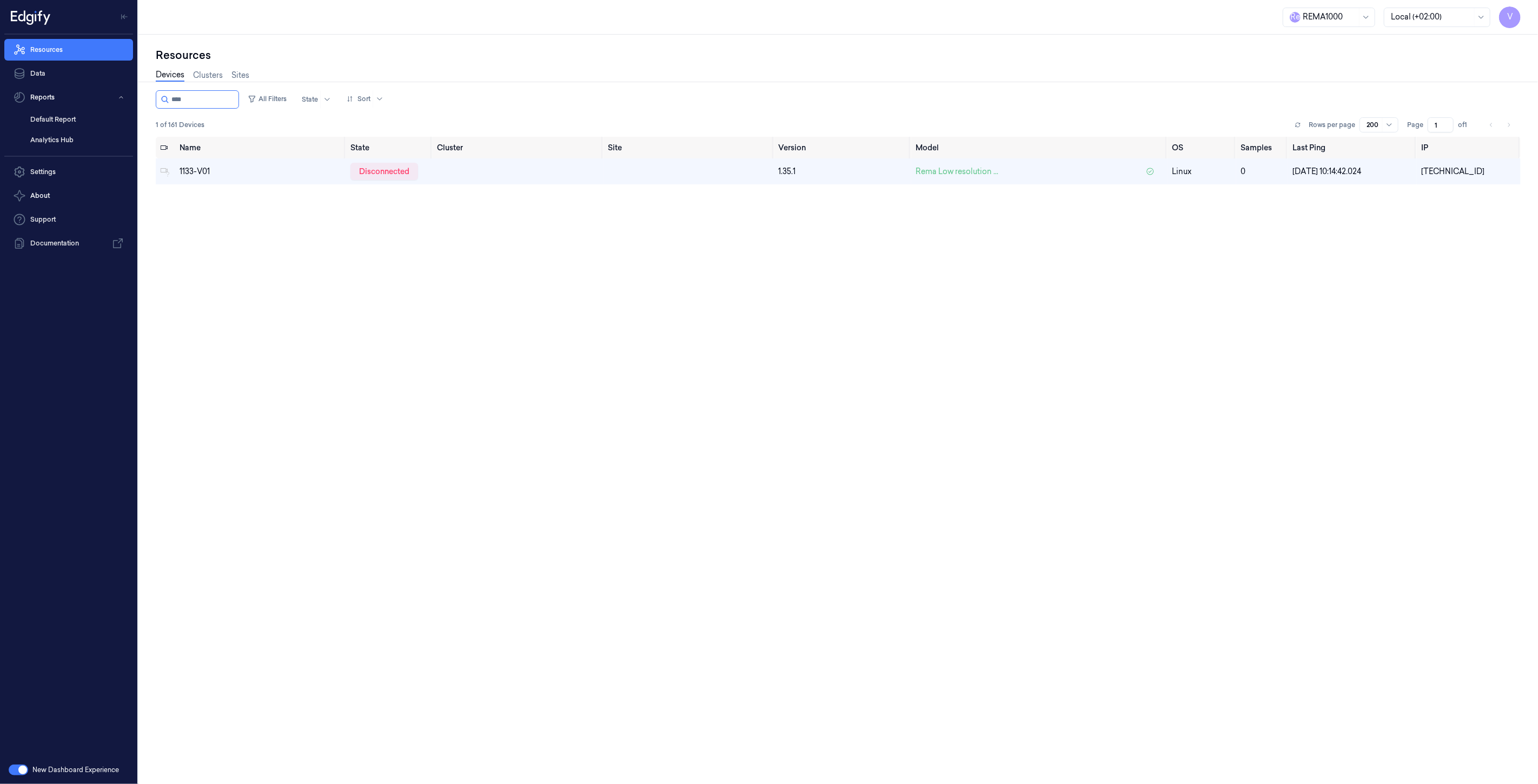
click at [399, 244] on div "Name State Cluster Site Version Model OS Samples Last Ping IP 1133-V01 disconne…" at bounding box center [838, 456] width 1365 height 639
click at [211, 101] on input "string" at bounding box center [204, 100] width 65 height 17
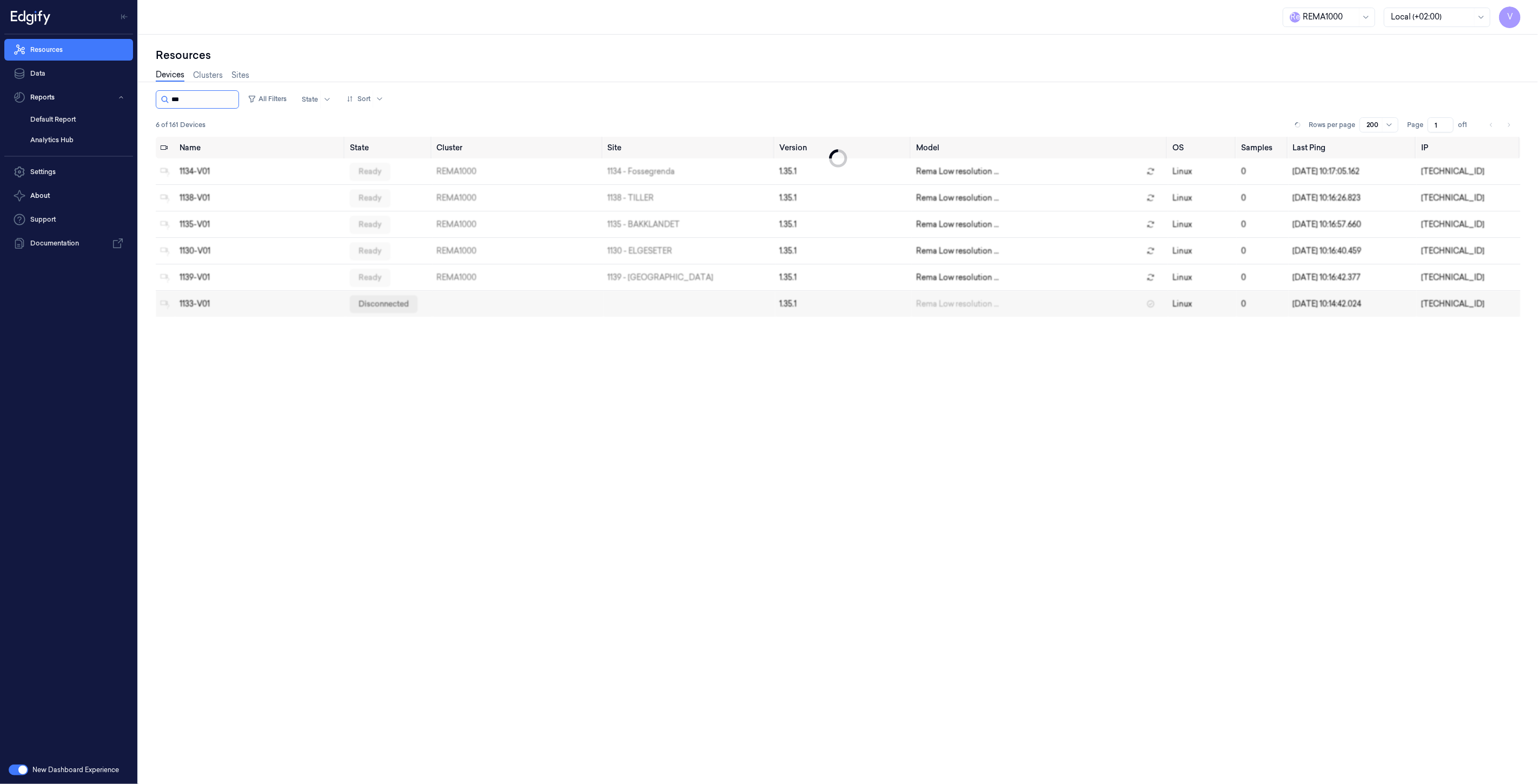
type input "****"
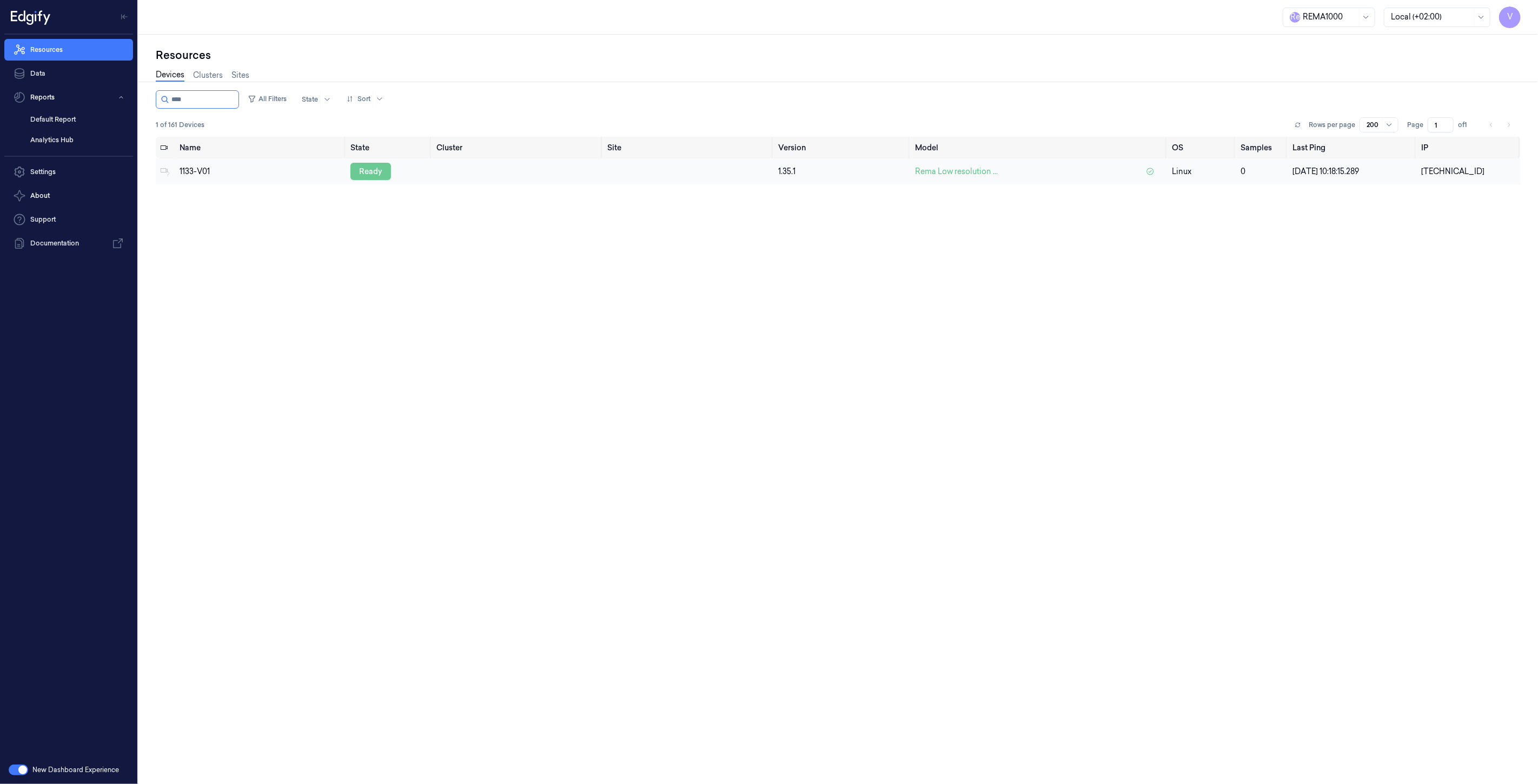
click at [377, 170] on div "ready" at bounding box center [370, 172] width 40 height 17
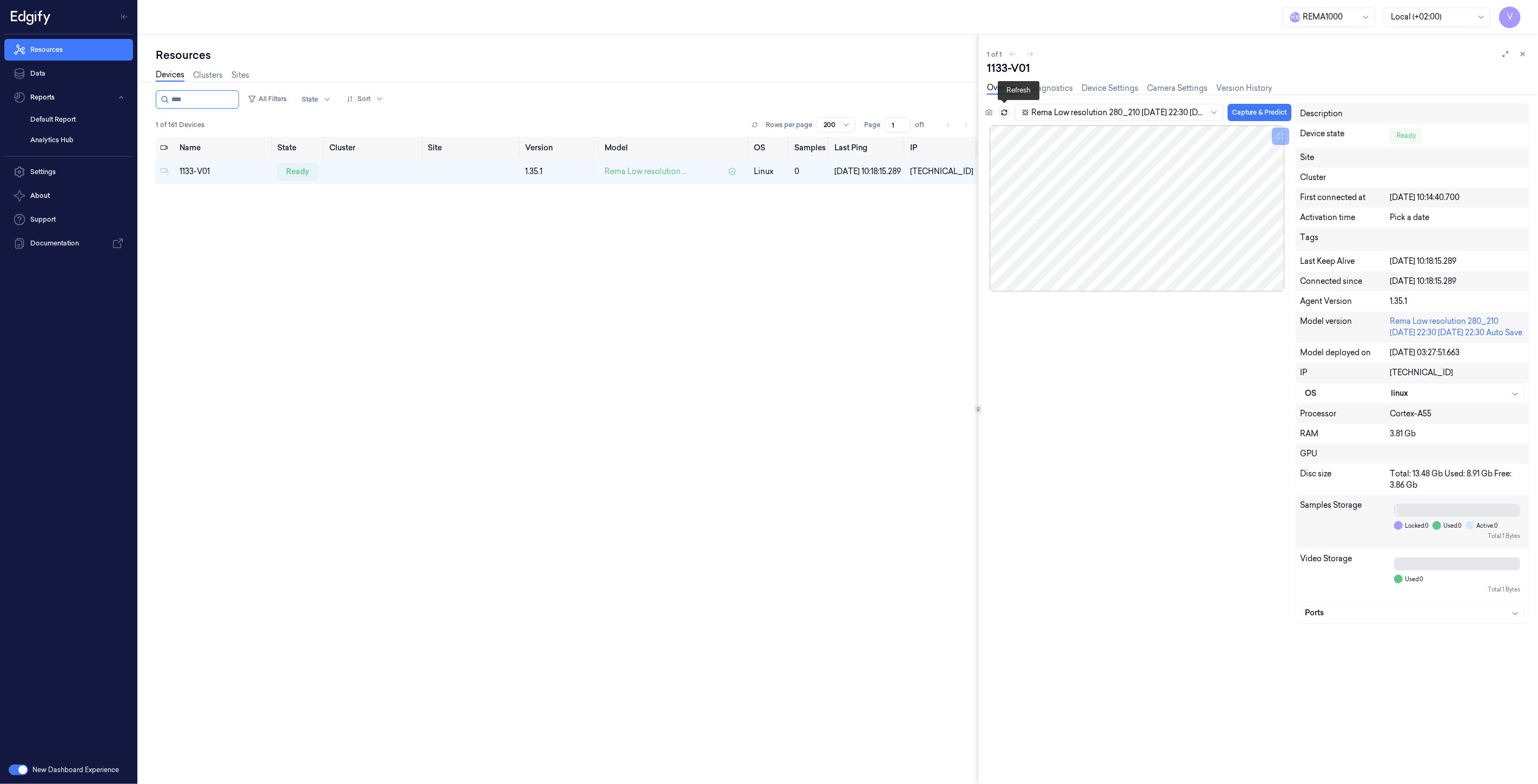
click at [1004, 115] on icon at bounding box center [1004, 112] width 8 height 8
click at [989, 111] on icon at bounding box center [989, 112] width 2 height 2
click at [1521, 52] on icon at bounding box center [1523, 54] width 4 height 4
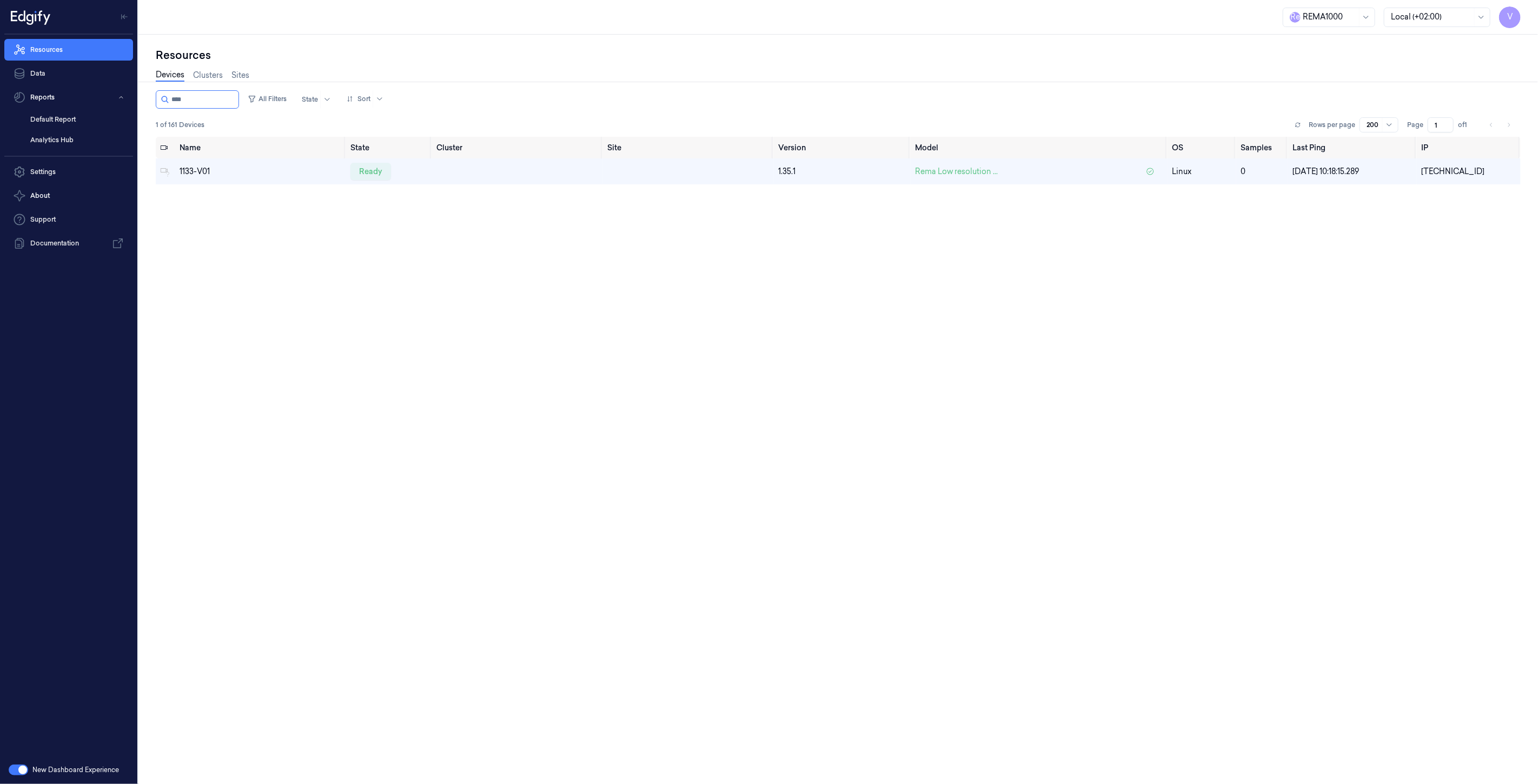
click at [585, 245] on div "Name State Cluster Site Version Model OS Samples Last Ping IP 1133-V01 ready 1.…" at bounding box center [838, 456] width 1365 height 639
